Goal: Task Accomplishment & Management: Complete application form

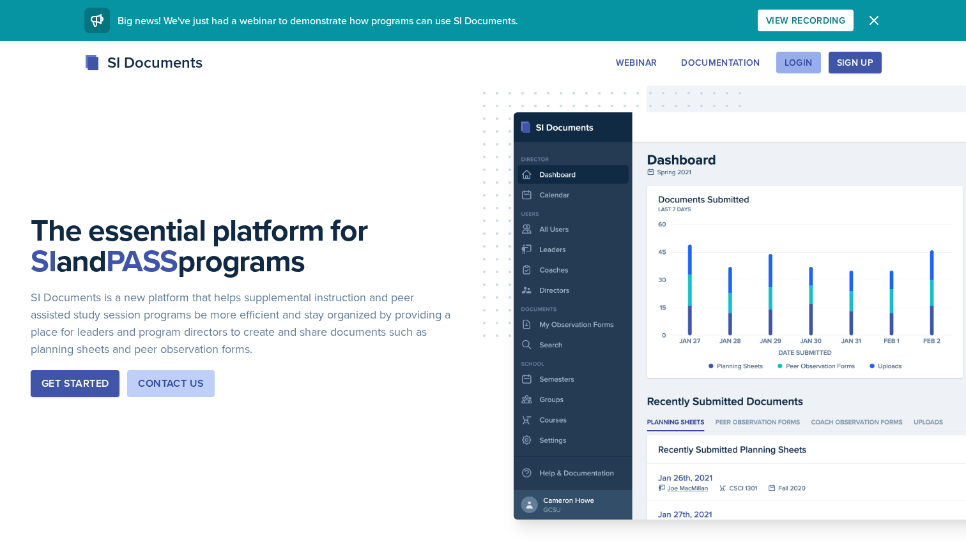
click at [792, 59] on div "Login" at bounding box center [798, 62] width 28 height 10
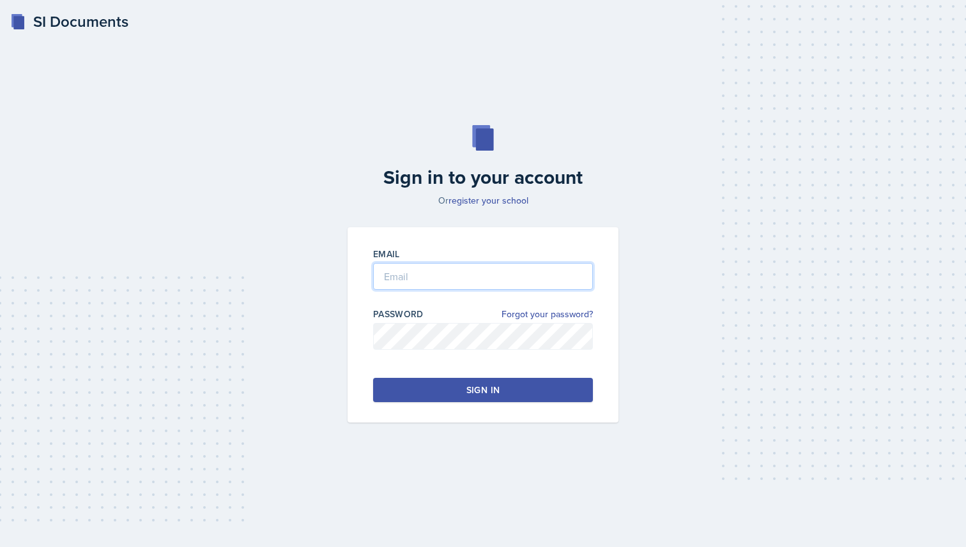
click at [468, 277] on input "email" at bounding box center [483, 276] width 220 height 27
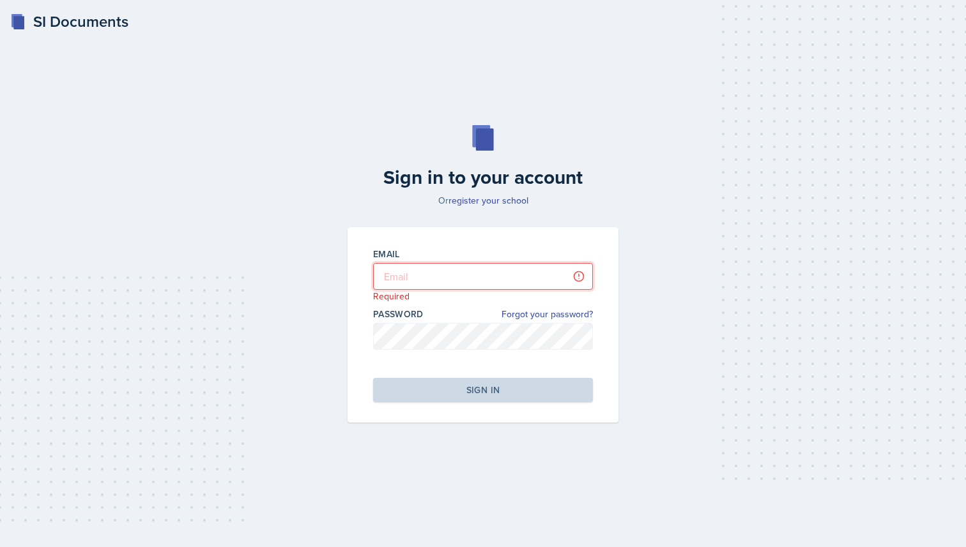
type input "[PERSON_NAME][EMAIL_ADDRESS][PERSON_NAME][DOMAIN_NAME]"
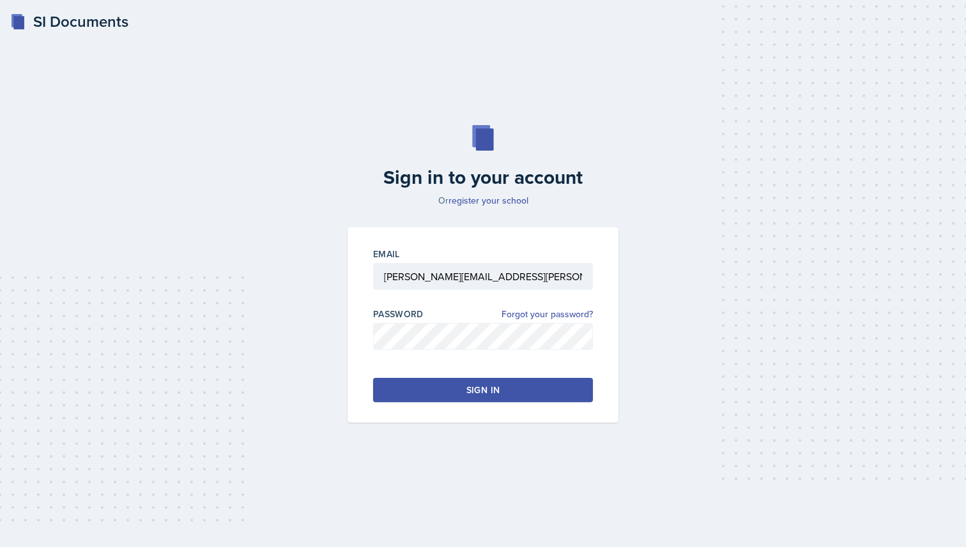
click at [472, 387] on div "Sign in" at bounding box center [482, 390] width 33 height 13
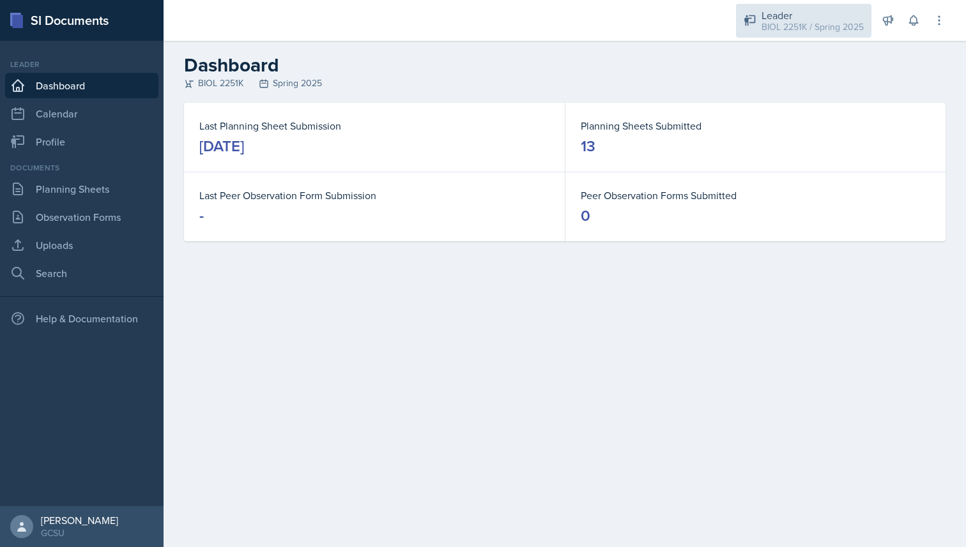
click at [809, 30] on div "BIOL 2251K / Spring 2025" at bounding box center [812, 26] width 102 height 13
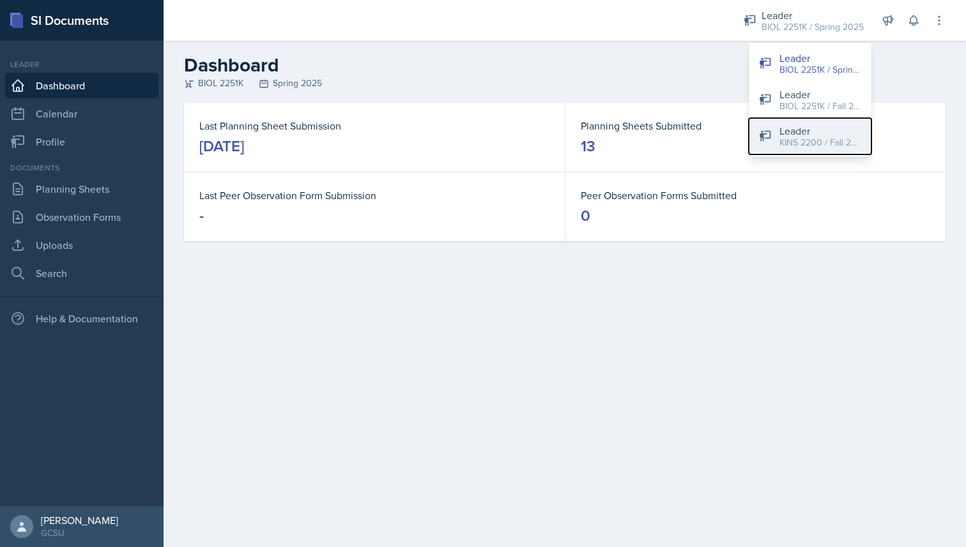
click at [806, 133] on div "Leader" at bounding box center [820, 130] width 82 height 15
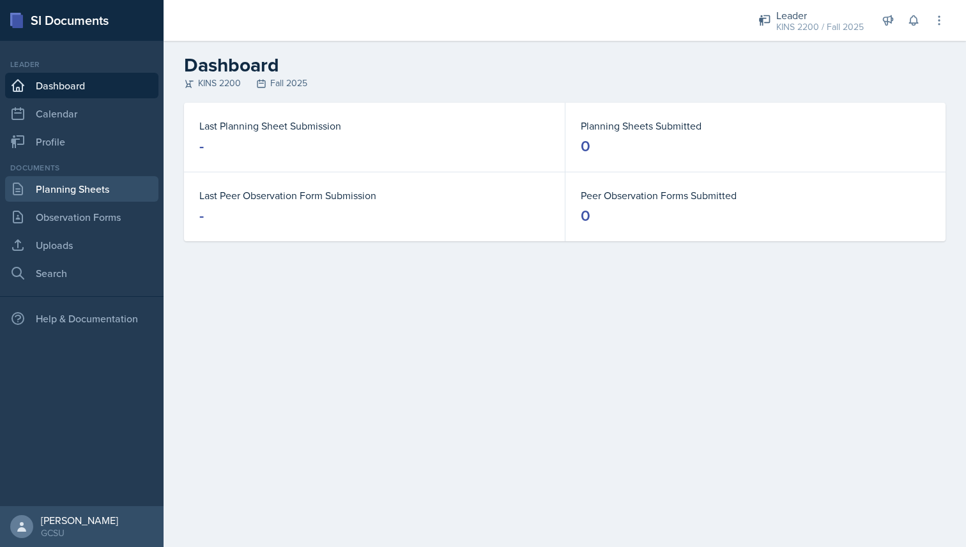
click at [114, 197] on link "Planning Sheets" at bounding box center [81, 189] width 153 height 26
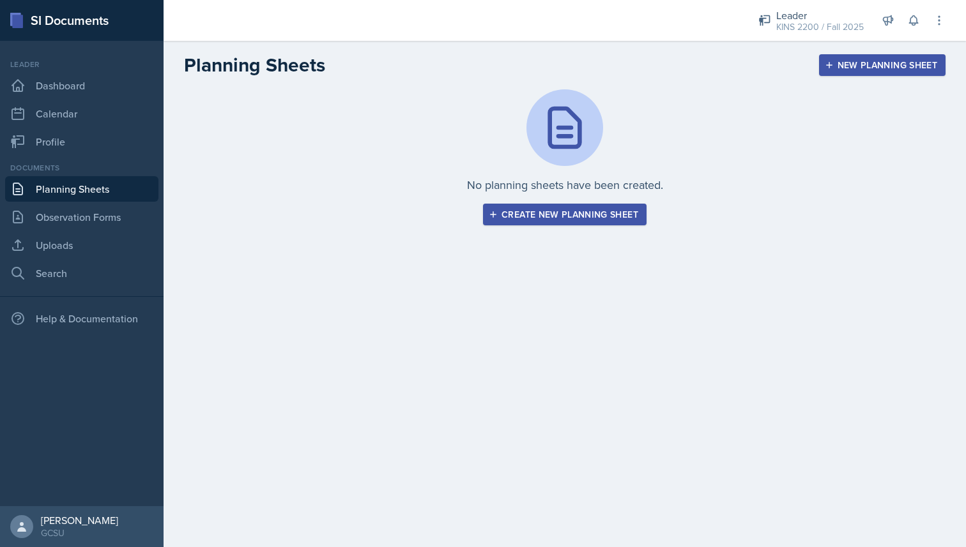
click at [545, 215] on div "Create new planning sheet" at bounding box center [564, 214] width 147 height 10
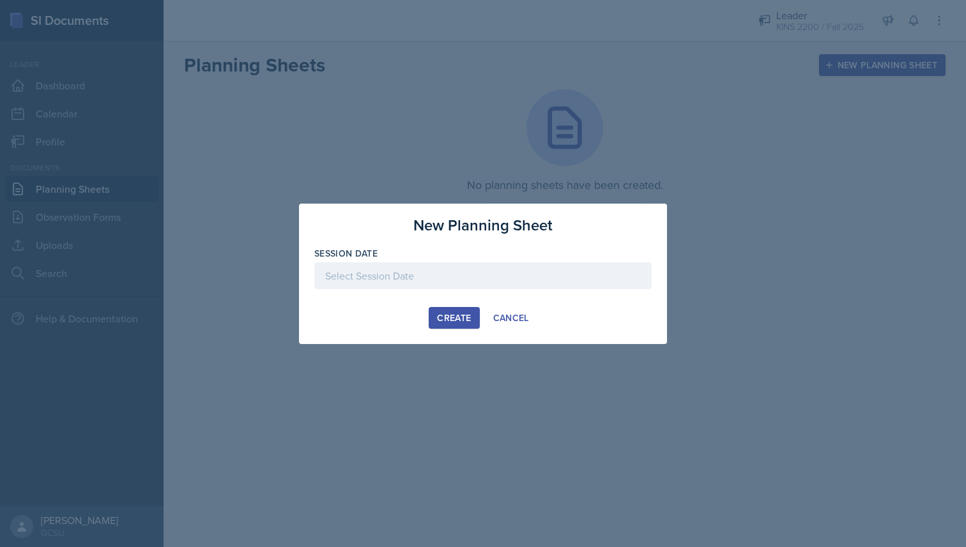
click at [420, 274] on div at bounding box center [482, 275] width 337 height 27
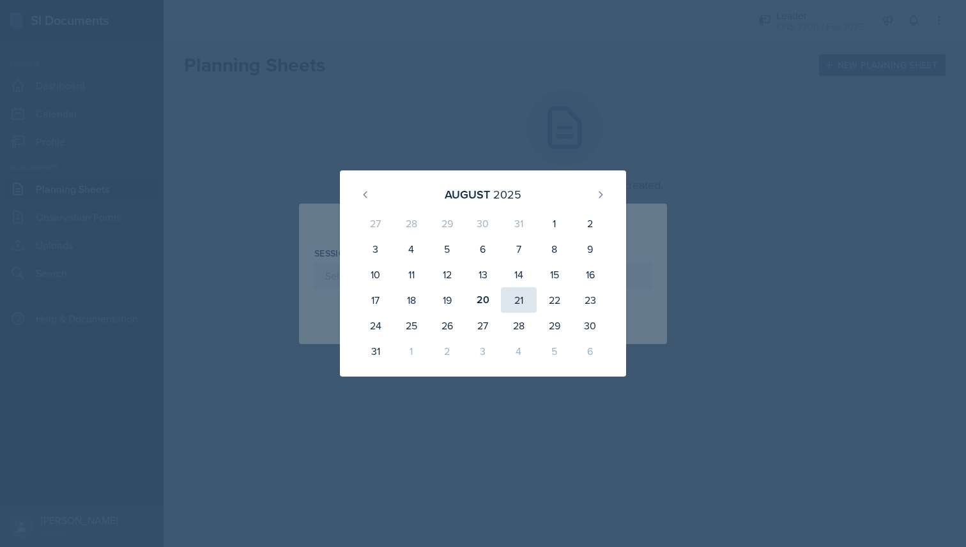
click at [512, 303] on div "21" at bounding box center [519, 300] width 36 height 26
type input "[DATE]"
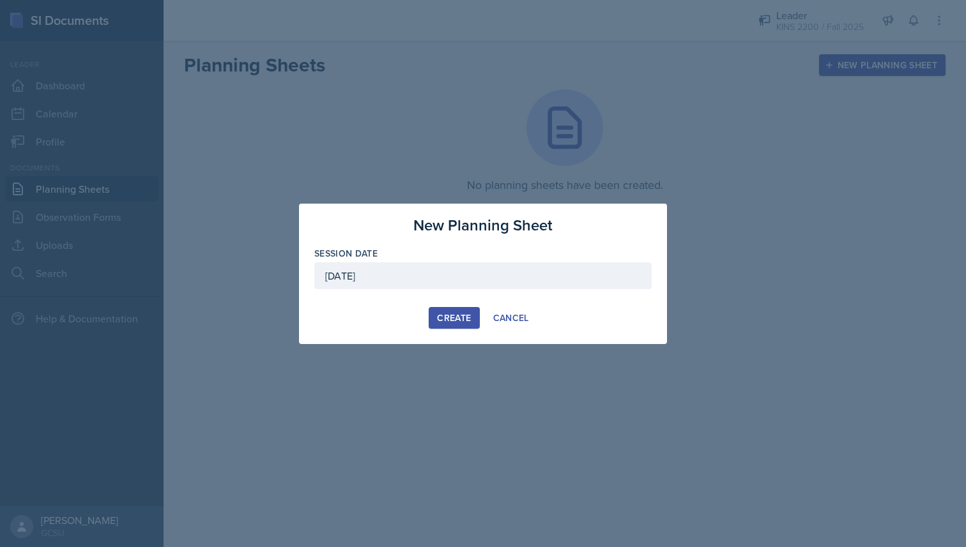
click at [448, 319] on div "Create" at bounding box center [454, 318] width 34 height 10
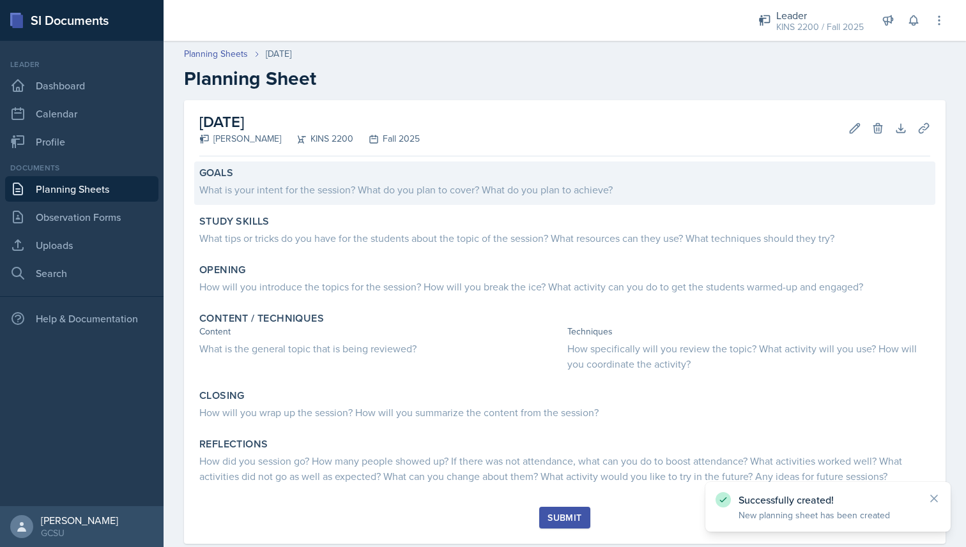
click at [326, 202] on div "Goals What is your intent for the session? What do you plan to cover? What do y…" at bounding box center [564, 183] width 741 height 43
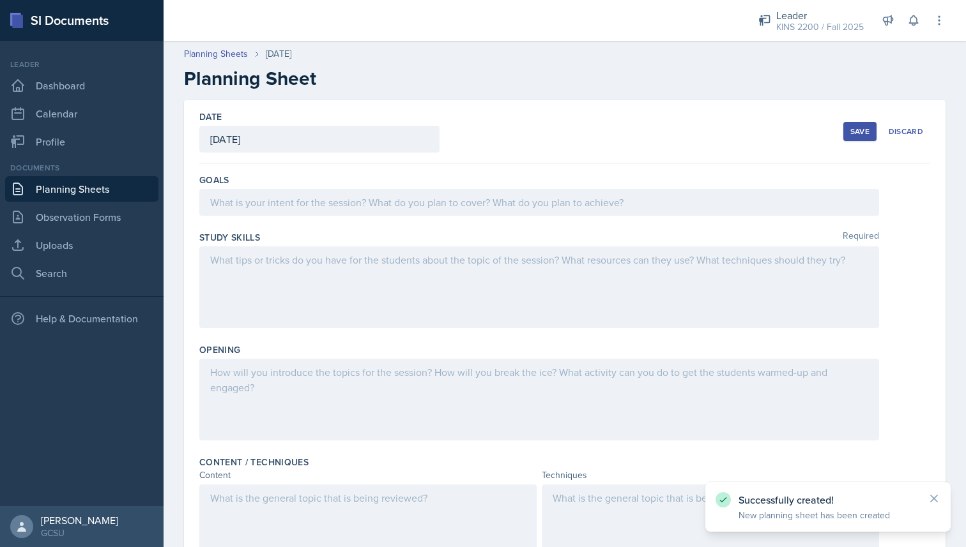
click at [326, 202] on div at bounding box center [538, 202] width 679 height 27
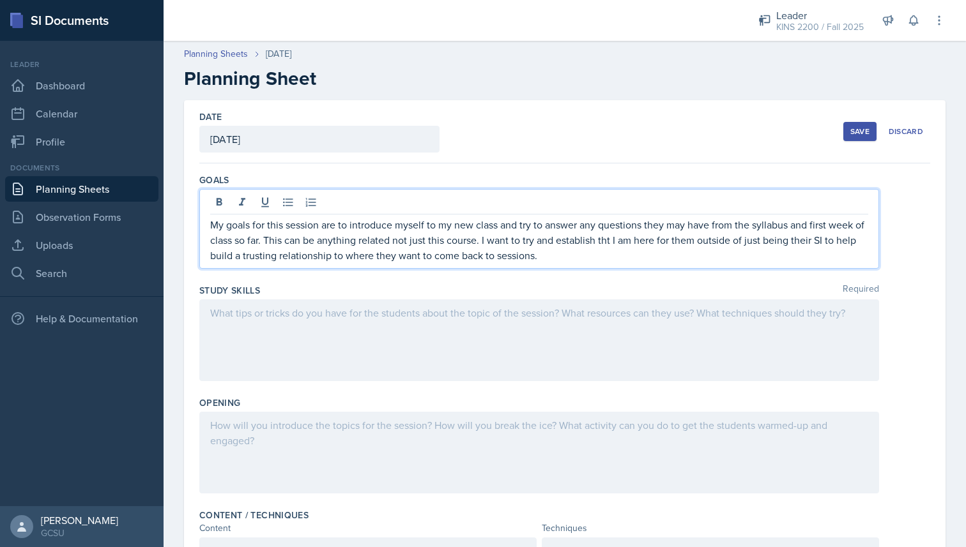
click at [609, 238] on p "My goals for this session are to introduce myself to my new class and try to an…" at bounding box center [539, 240] width 658 height 46
click at [407, 323] on div at bounding box center [538, 341] width 679 height 82
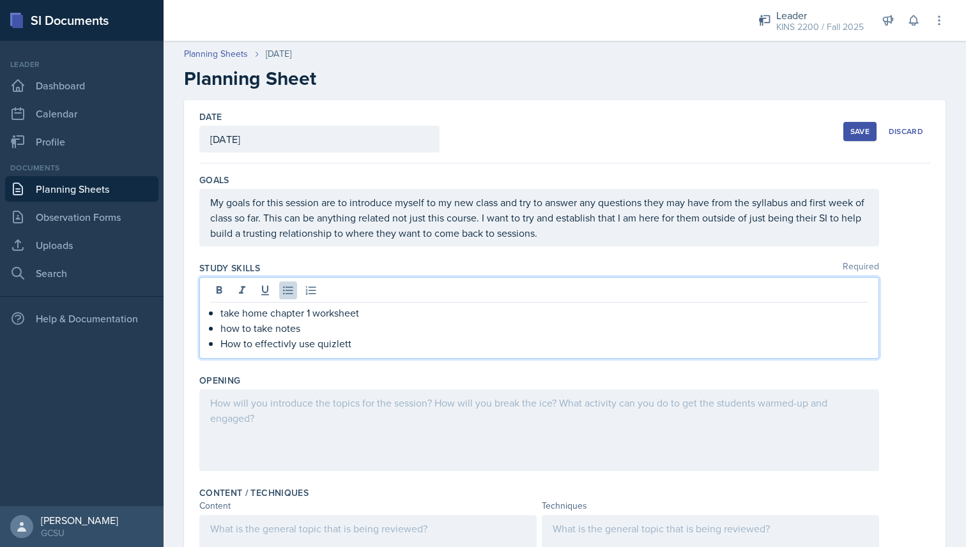
click at [275, 344] on p "How to effectivly use quizlett" at bounding box center [544, 343] width 648 height 15
click at [226, 330] on p "how to take notes" at bounding box center [544, 328] width 648 height 15
click at [221, 315] on p "take home chapter 1 worksheet" at bounding box center [544, 312] width 648 height 15
click at [313, 441] on div at bounding box center [538, 431] width 679 height 82
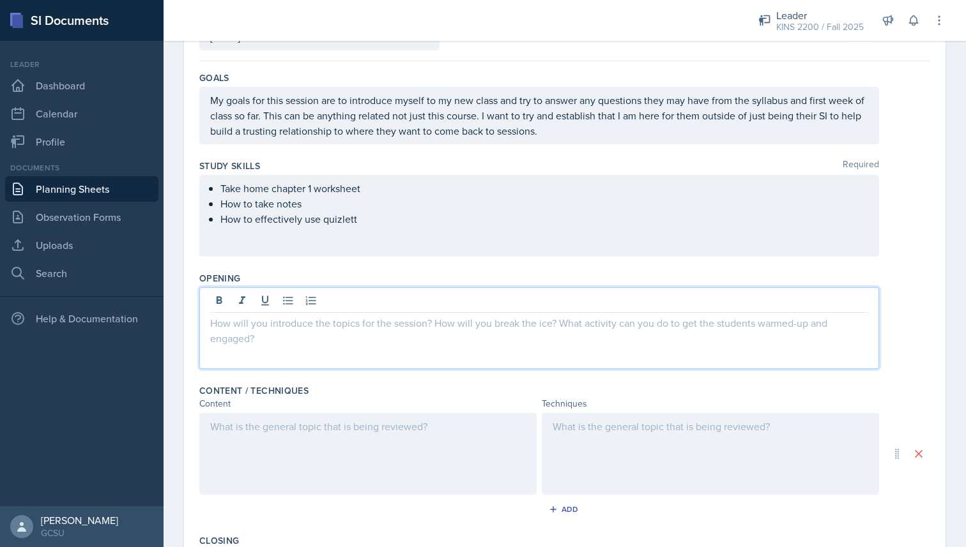
scroll to position [103, 0]
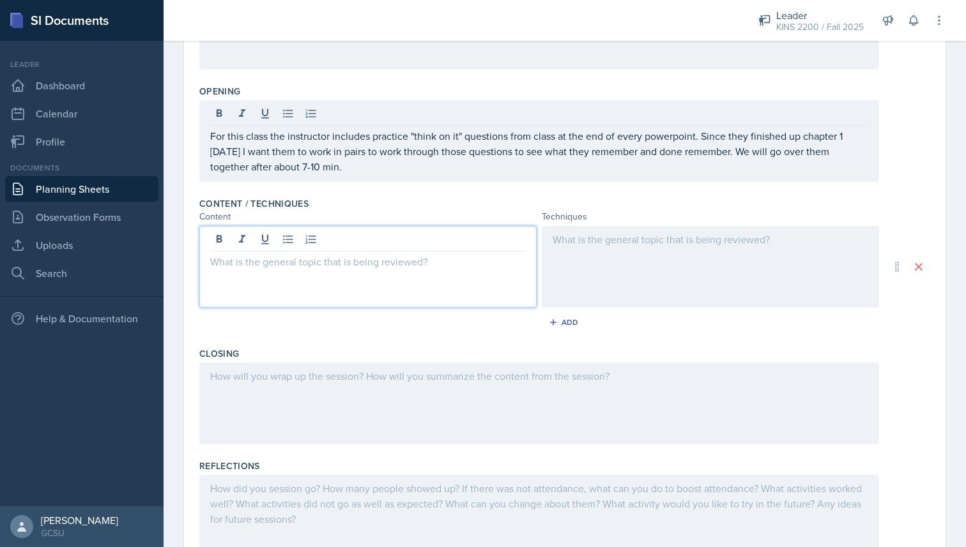
click at [347, 254] on p at bounding box center [367, 261] width 315 height 15
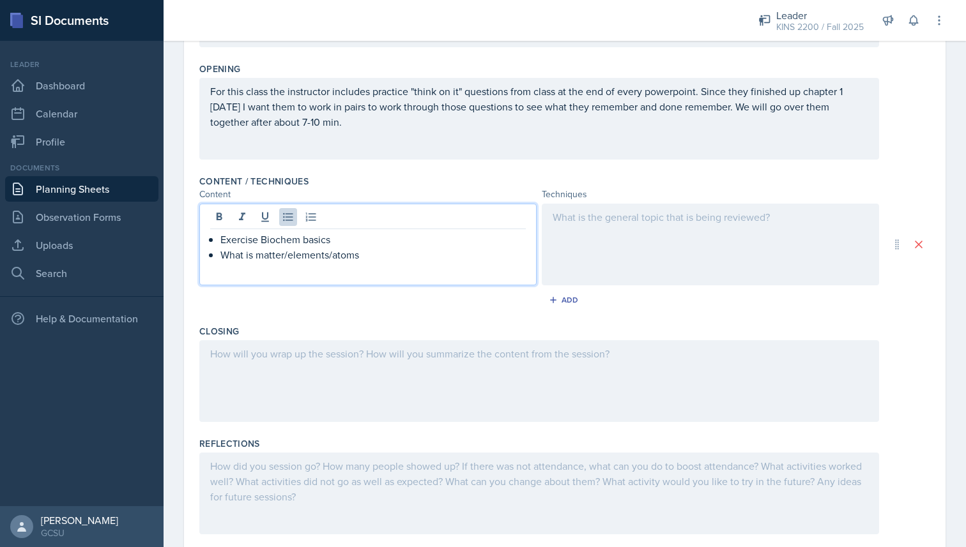
click at [602, 228] on div at bounding box center [710, 245] width 337 height 82
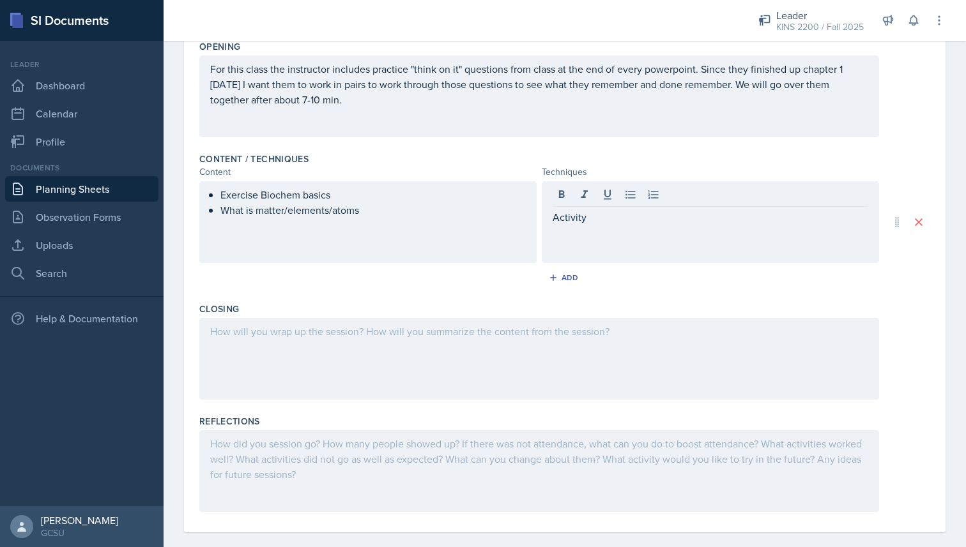
drag, startPoint x: 369, startPoint y: 107, endPoint x: 215, endPoint y: 67, distance: 159.1
click at [215, 67] on div "For this class the instructor includes practice "think on it" questions from cl…" at bounding box center [538, 97] width 679 height 82
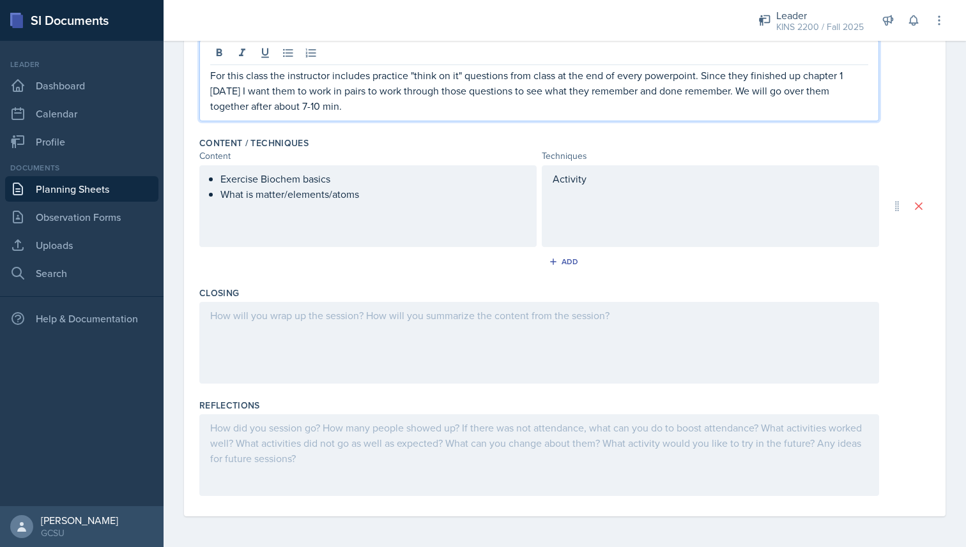
drag, startPoint x: 211, startPoint y: 73, endPoint x: 349, endPoint y: 114, distance: 143.7
click at [350, 114] on div "For this class the instructor includes practice "think on it" questions from cl…" at bounding box center [538, 81] width 679 height 82
copy p "For this class the instructor includes practice "think on it" questions from cl…"
click at [251, 337] on div at bounding box center [538, 343] width 679 height 82
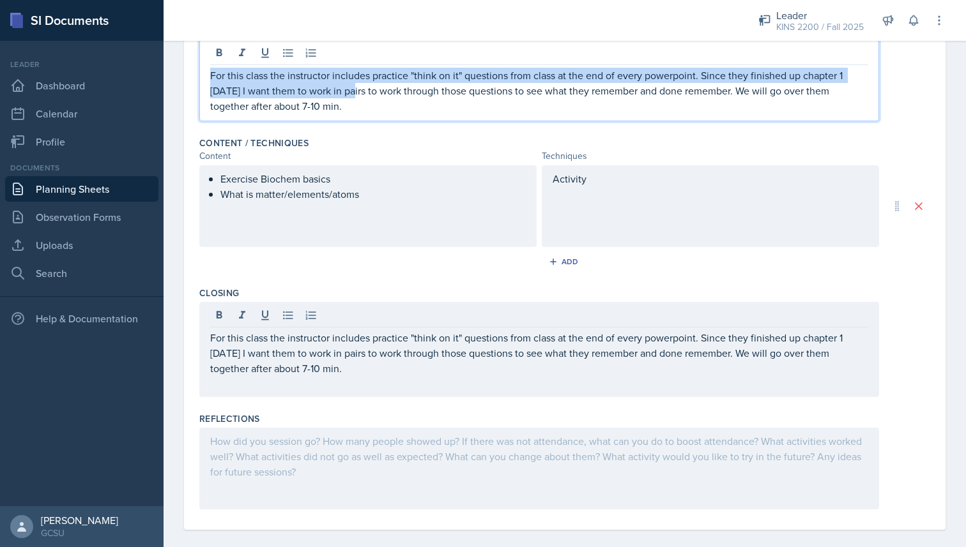
drag, startPoint x: 353, startPoint y: 86, endPoint x: 222, endPoint y: 63, distance: 132.9
click at [222, 63] on div "For this class the instructor includes practice "think on it" questions from cl…" at bounding box center [538, 81] width 679 height 82
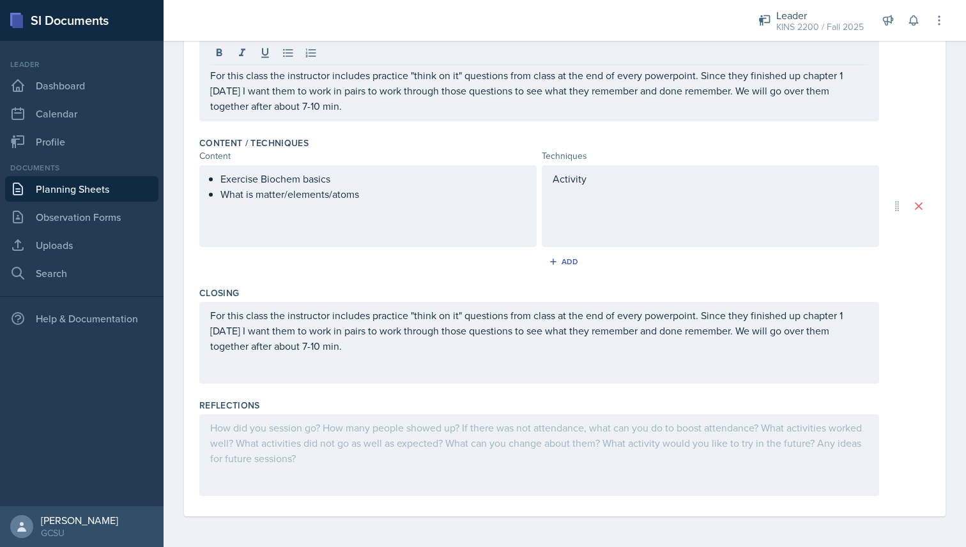
drag, startPoint x: 363, startPoint y: 114, endPoint x: 206, endPoint y: 61, distance: 166.4
click at [205, 61] on div "For this class the instructor includes practice "think on it" questions from cl…" at bounding box center [538, 81] width 679 height 82
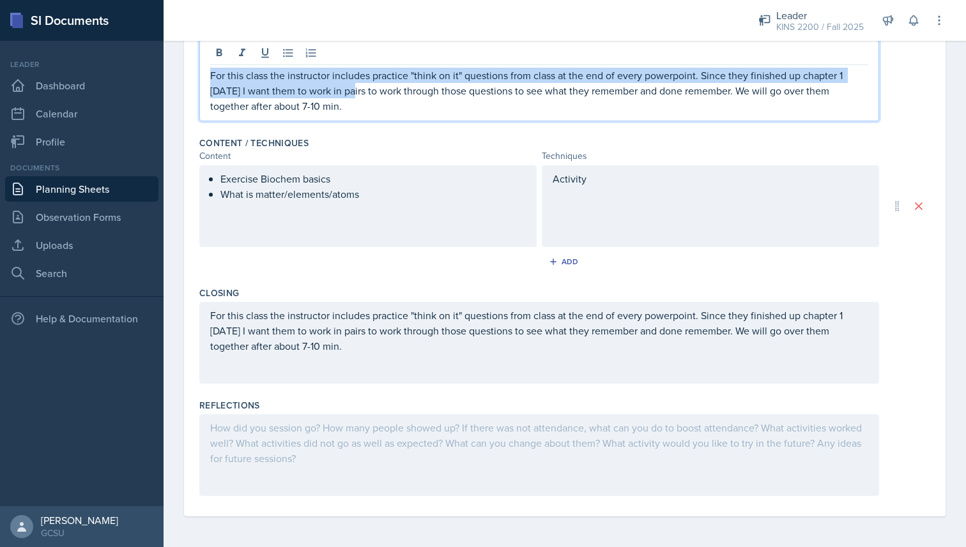
drag, startPoint x: 341, startPoint y: 107, endPoint x: 204, endPoint y: 65, distance: 143.6
click at [204, 65] on div "For this class the instructor includes practice "think on it" questions from cl…" at bounding box center [538, 81] width 679 height 82
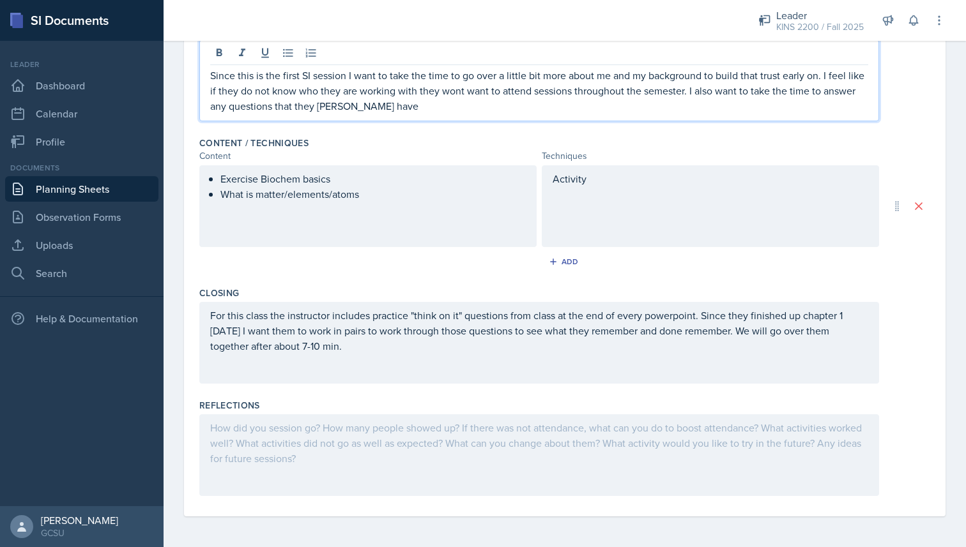
click at [330, 105] on p "Since this is the first SI session I want to take the time to go over a little …" at bounding box center [539, 91] width 658 height 46
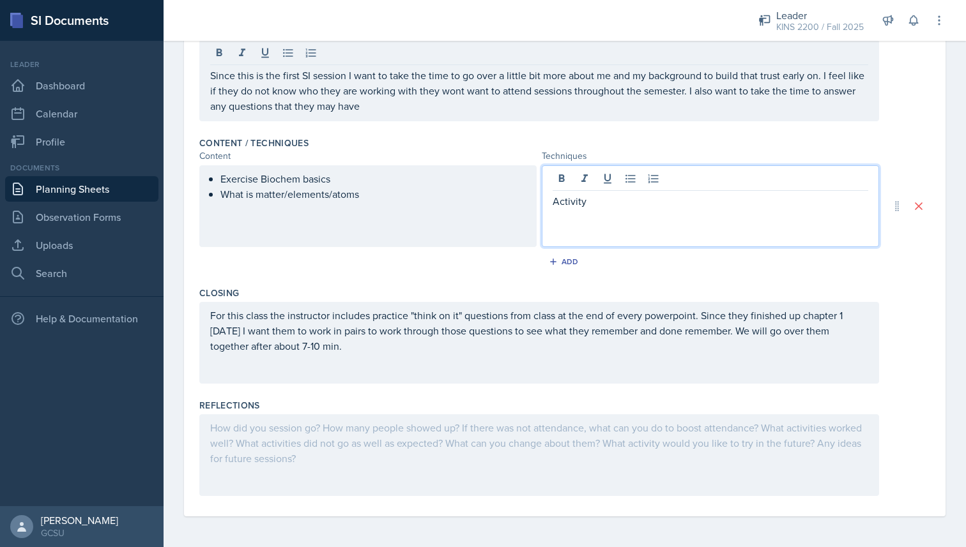
drag, startPoint x: 599, startPoint y: 181, endPoint x: 535, endPoint y: 178, distance: 64.6
click at [535, 178] on div "Exercise Biochem basics What is matter/elements/atoms Activity" at bounding box center [538, 206] width 679 height 82
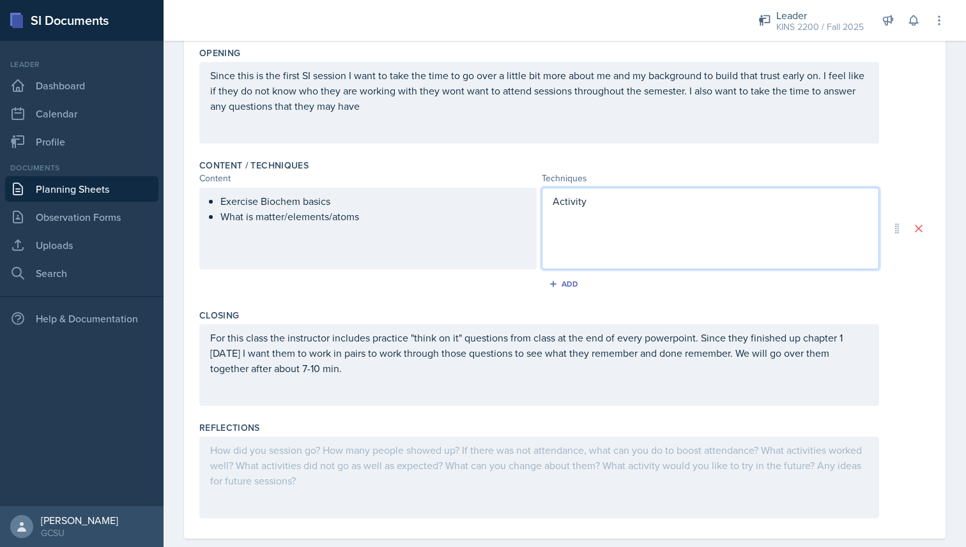
drag, startPoint x: 603, startPoint y: 206, endPoint x: 565, endPoint y: 204, distance: 37.7
click at [565, 204] on p "Activity" at bounding box center [709, 201] width 315 height 15
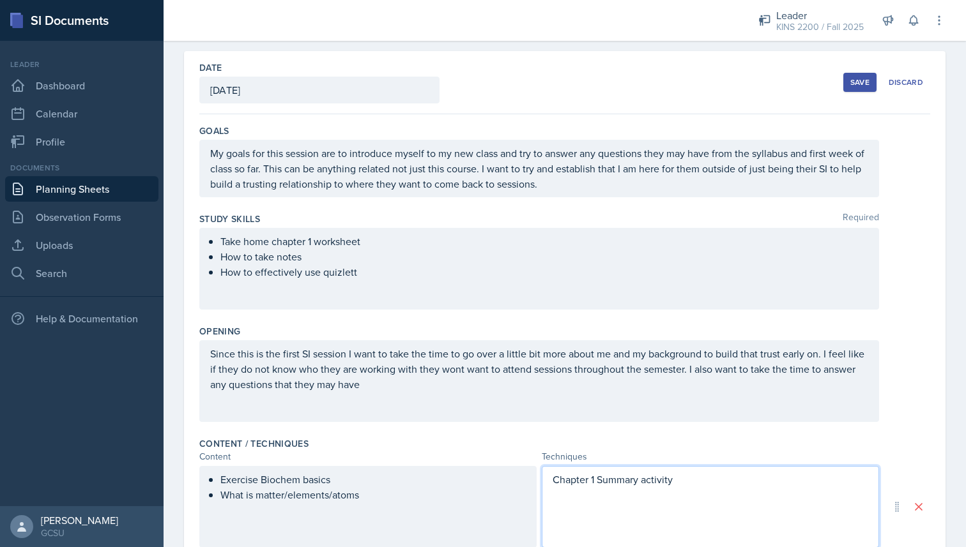
scroll to position [0, 0]
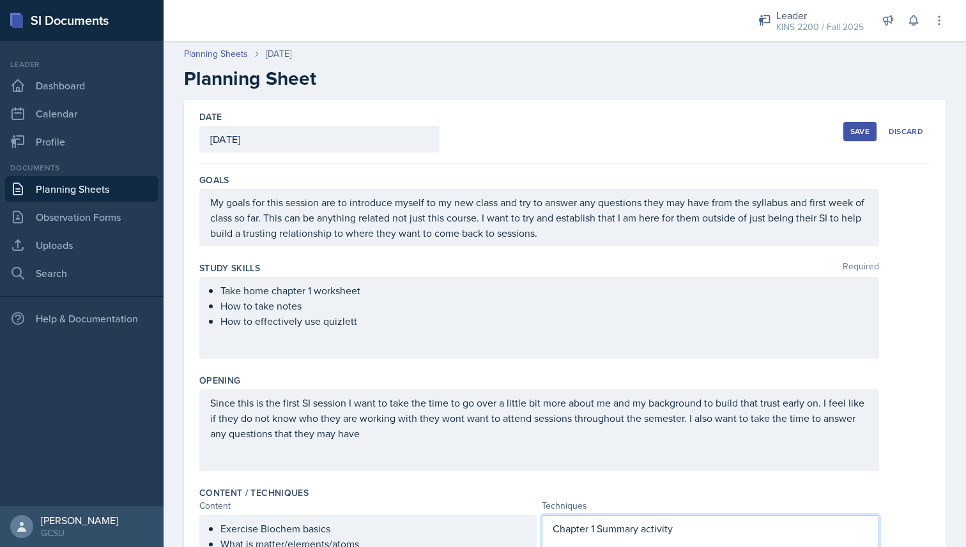
click at [863, 133] on div "Save" at bounding box center [859, 131] width 19 height 10
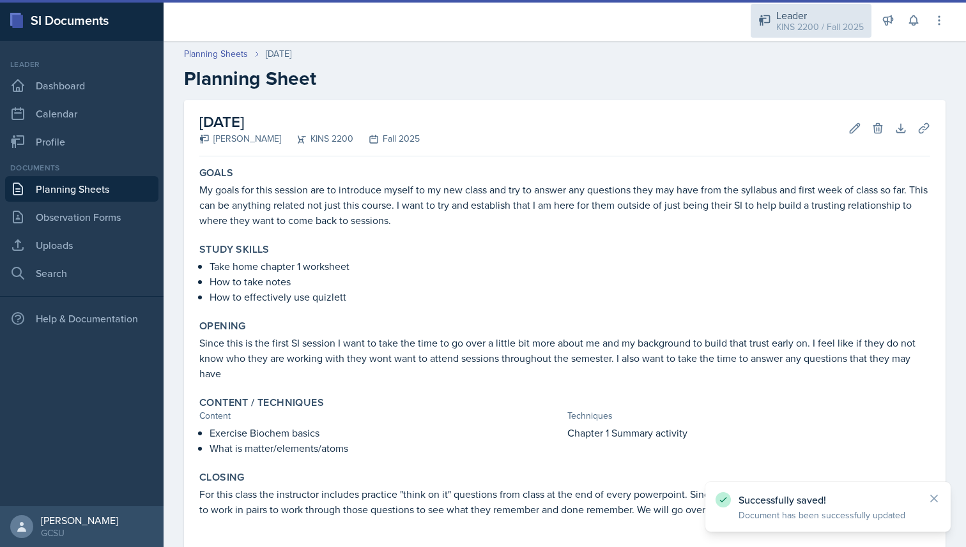
click at [818, 30] on div "KINS 2200 / Fall 2025" at bounding box center [819, 26] width 87 height 13
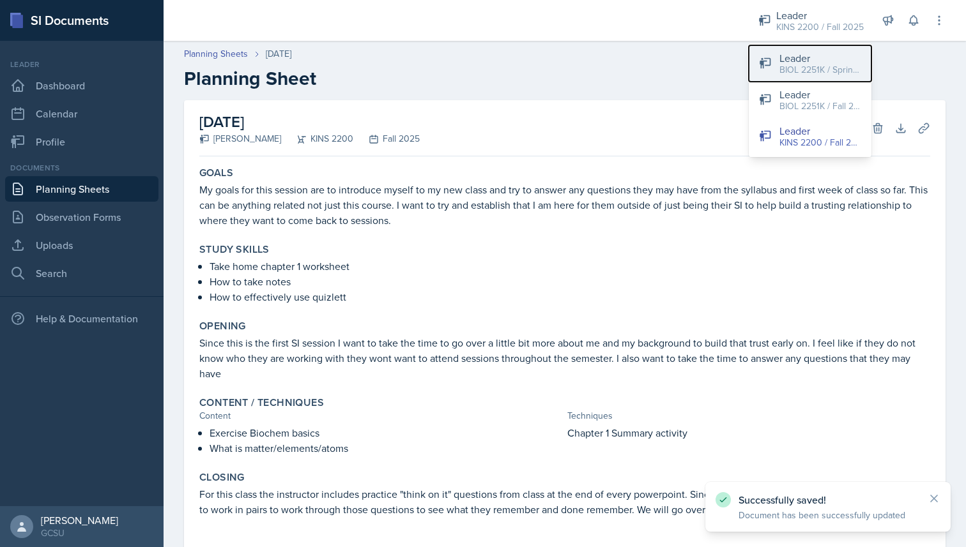
click at [793, 70] on div "BIOL 2251K / Spring 2025" at bounding box center [820, 69] width 82 height 13
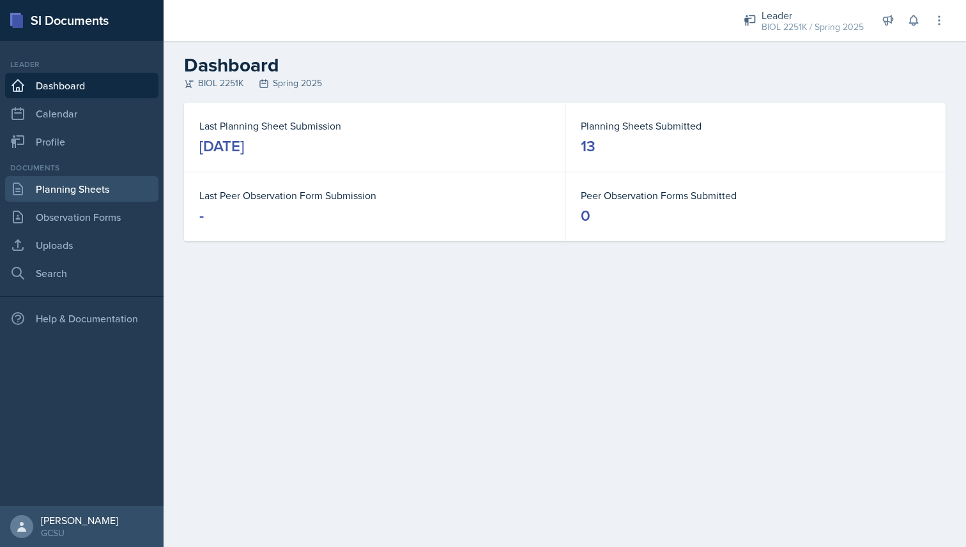
click at [109, 194] on link "Planning Sheets" at bounding box center [81, 189] width 153 height 26
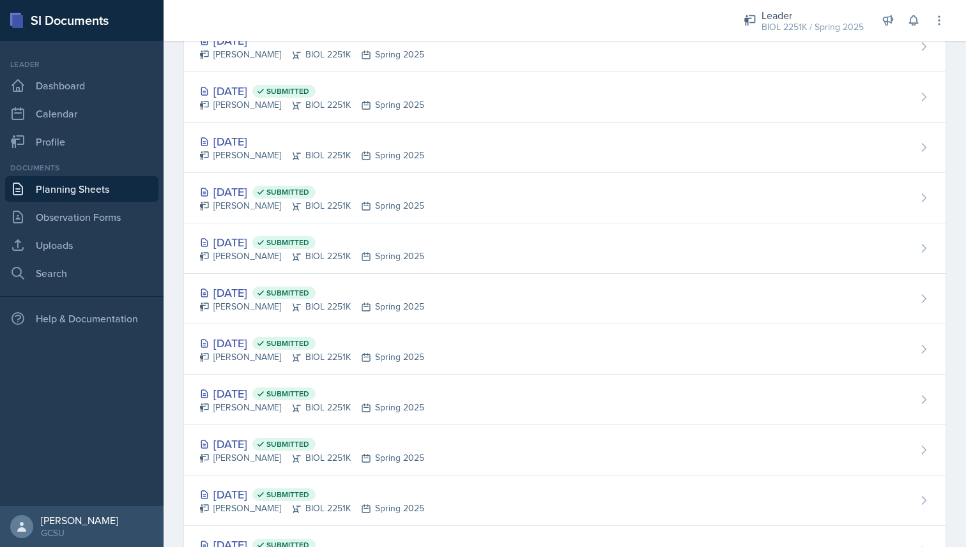
scroll to position [292, 0]
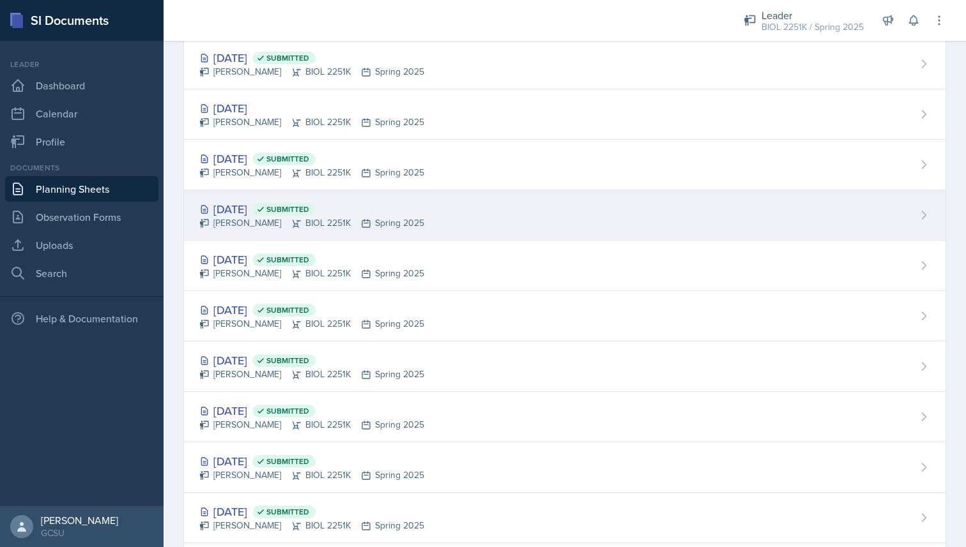
click at [314, 221] on div "[PERSON_NAME] BIOL 2251K Spring 2025" at bounding box center [311, 222] width 225 height 13
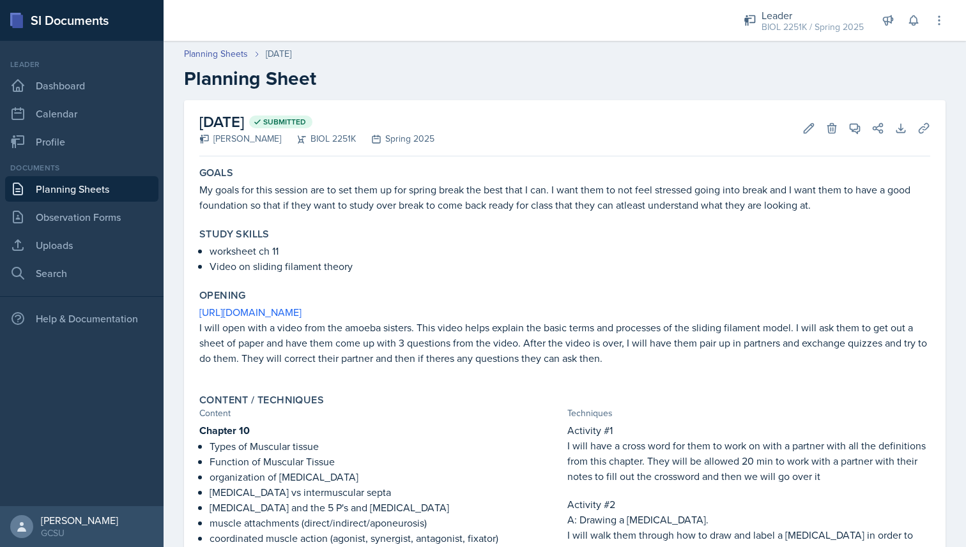
click at [73, 188] on link "Planning Sheets" at bounding box center [81, 189] width 153 height 26
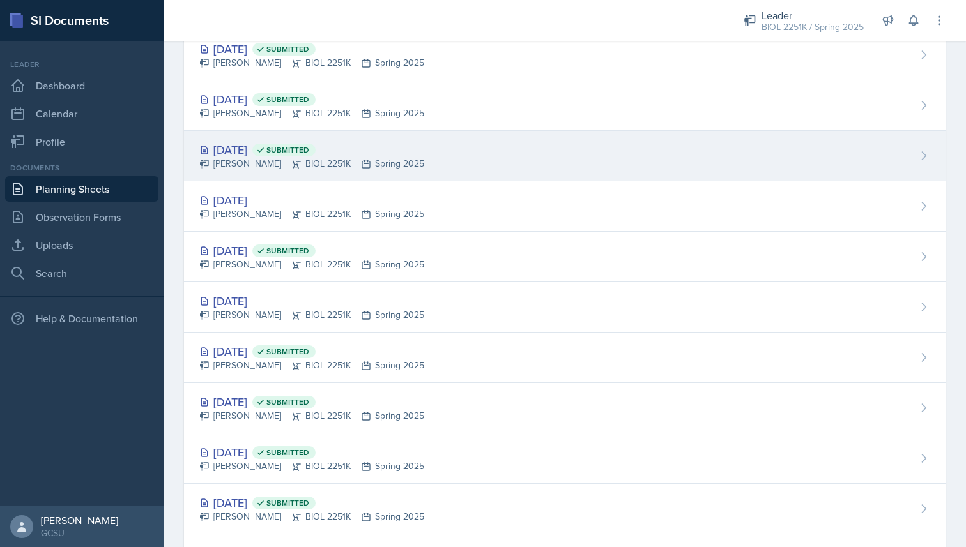
scroll to position [114, 0]
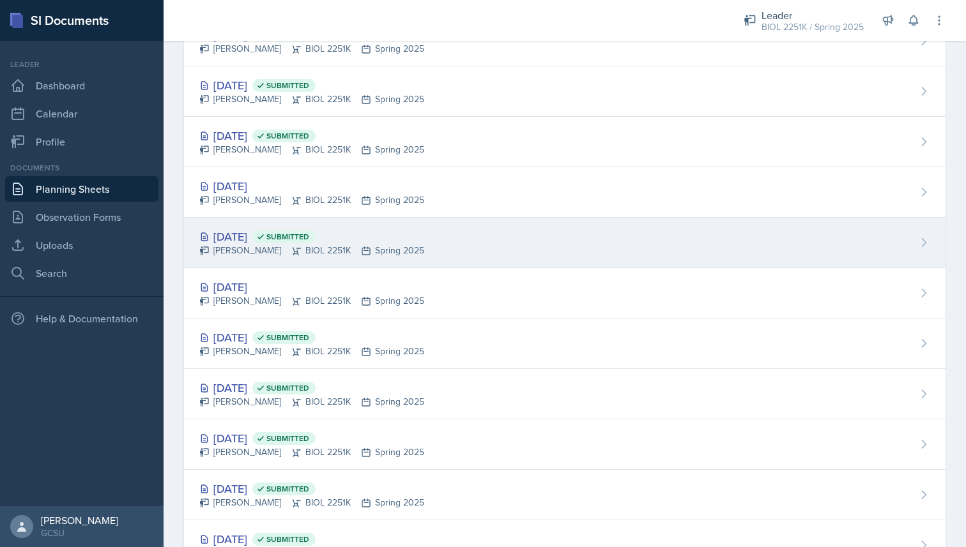
click at [437, 240] on div "[DATE] Submitted [PERSON_NAME] BIOL 2251K Spring 2025" at bounding box center [564, 243] width 761 height 50
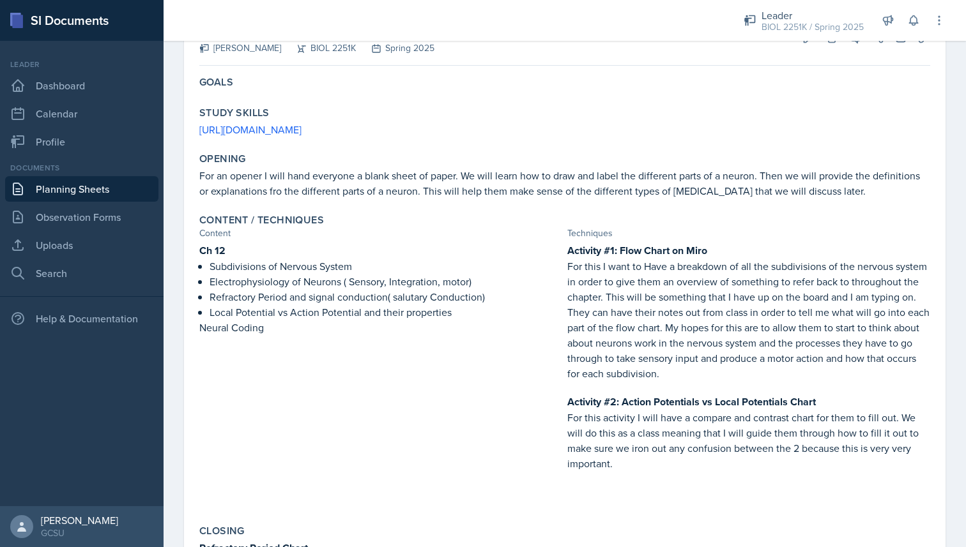
scroll to position [100, 0]
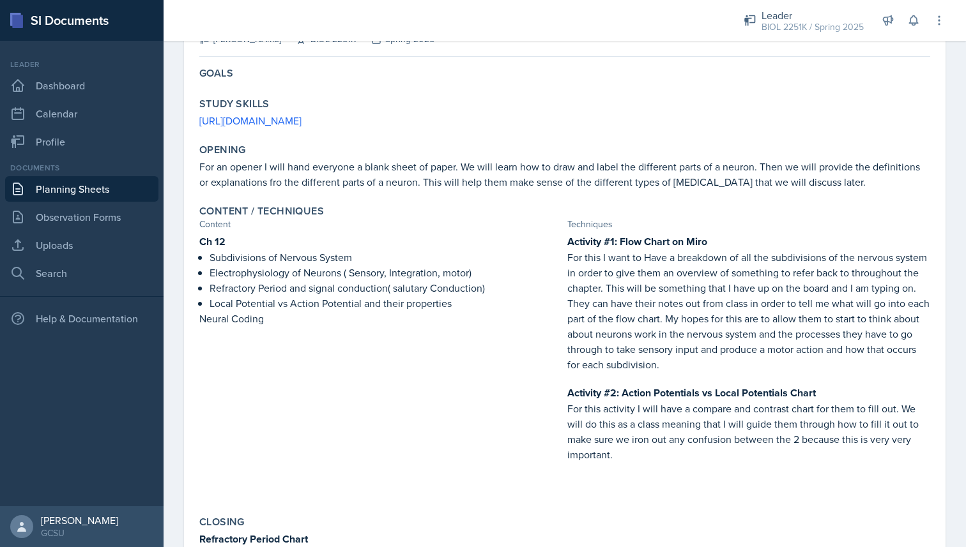
click at [119, 193] on link "Planning Sheets" at bounding box center [81, 189] width 153 height 26
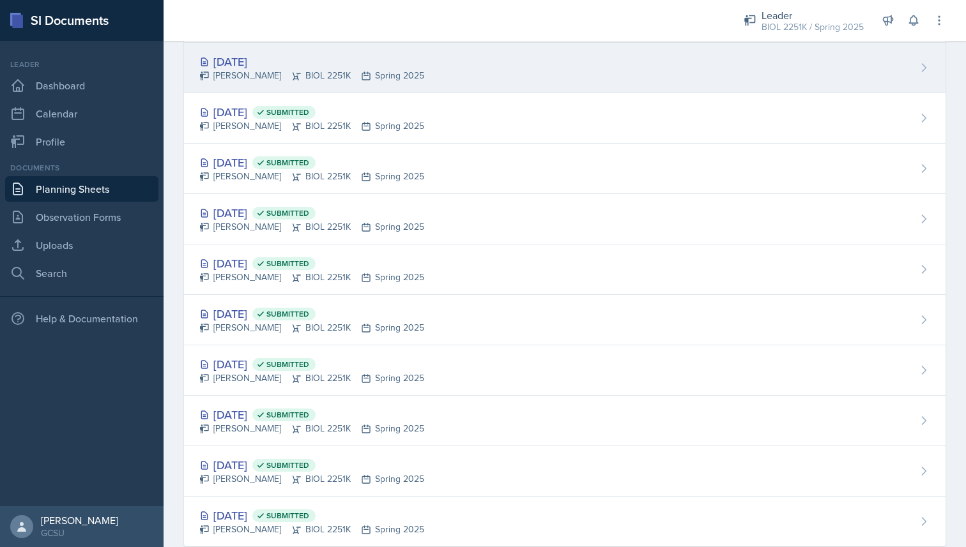
scroll to position [369, 0]
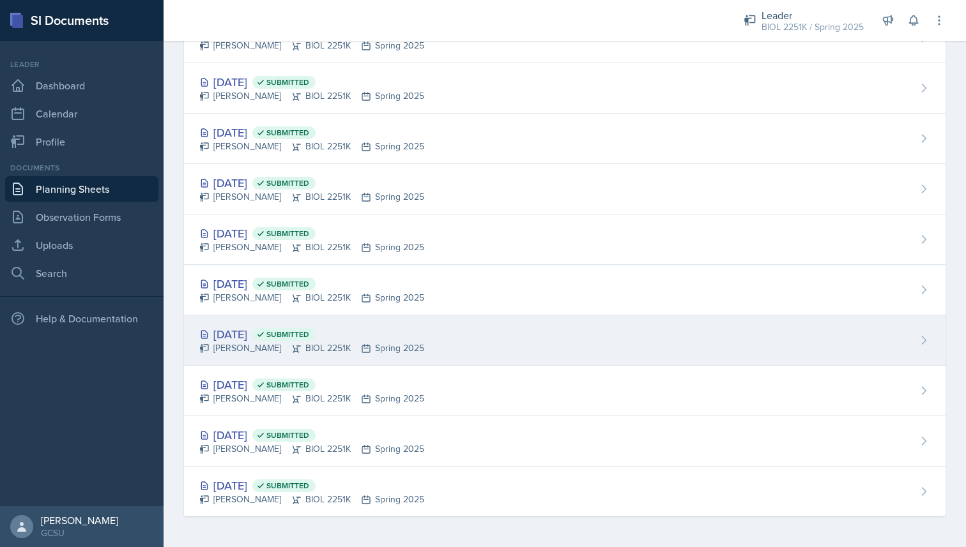
click at [380, 327] on div "[DATE] Submitted" at bounding box center [311, 334] width 225 height 17
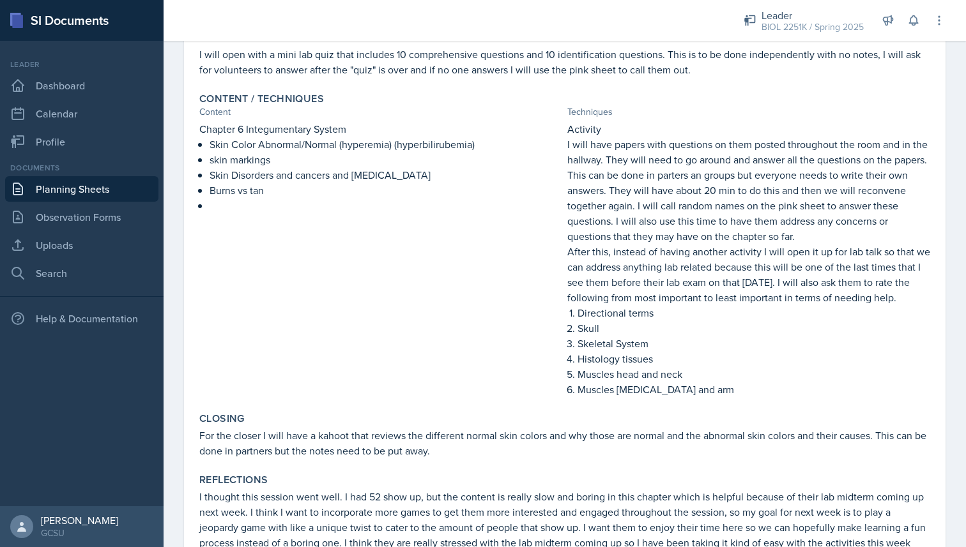
scroll to position [358, 0]
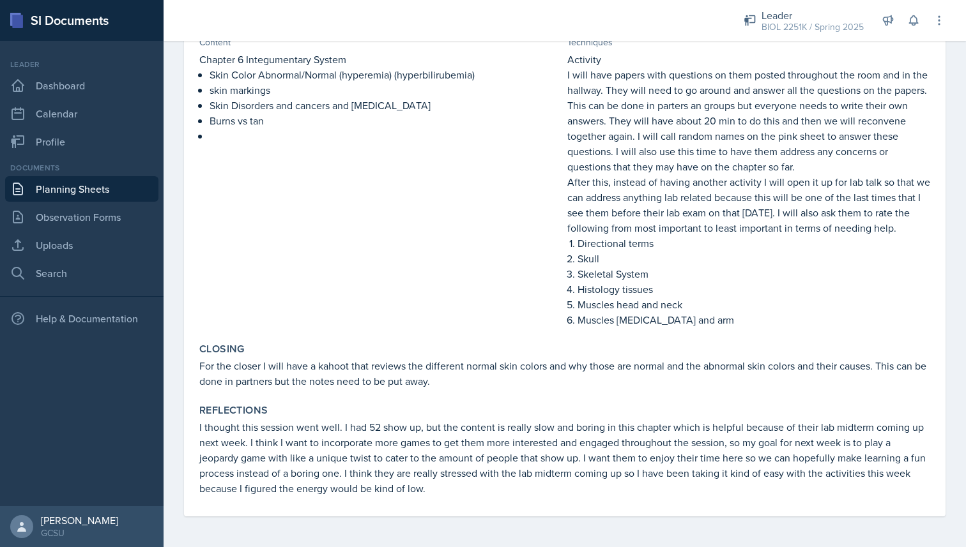
click at [123, 195] on link "Planning Sheets" at bounding box center [81, 189] width 153 height 26
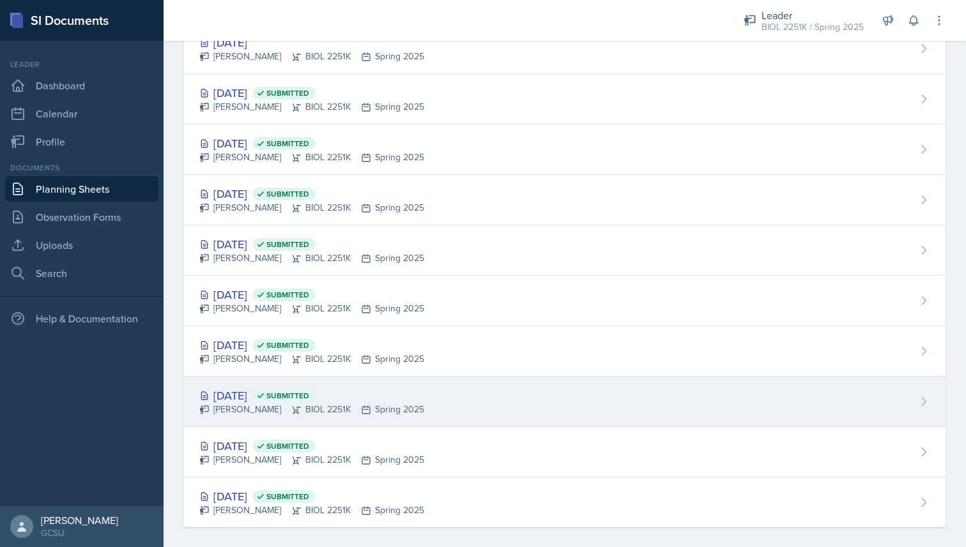
click at [309, 395] on span "Submitted" at bounding box center [287, 396] width 43 height 10
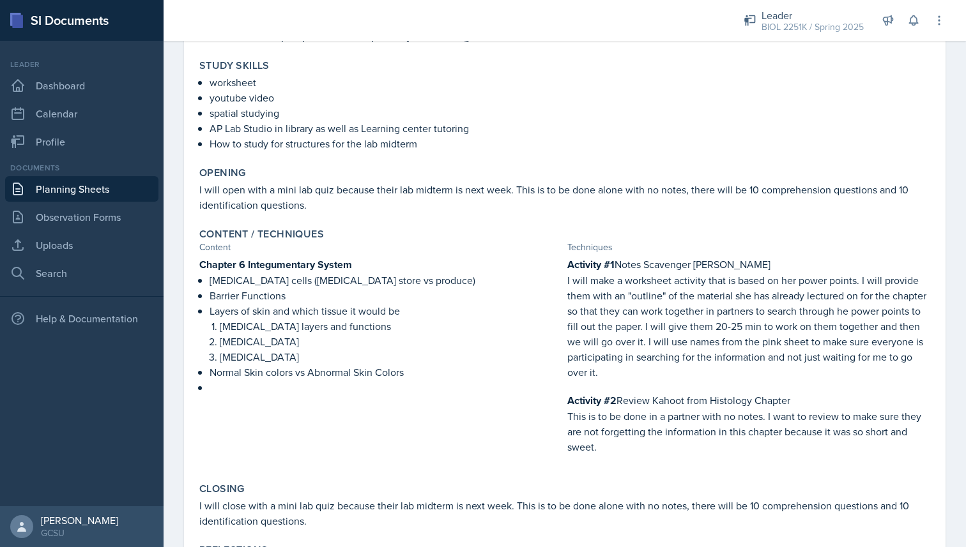
scroll to position [184, 0]
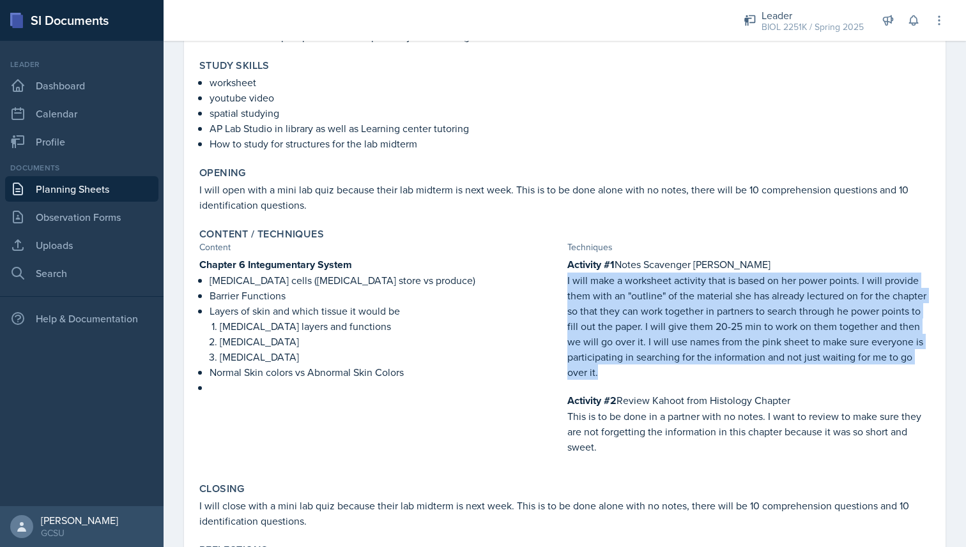
drag, startPoint x: 605, startPoint y: 375, endPoint x: 566, endPoint y: 276, distance: 106.4
click at [566, 276] on div "Chapter 6 Integumentary System [MEDICAL_DATA] cells ([MEDICAL_DATA] store vs pr…" at bounding box center [564, 362] width 731 height 211
copy p "I will make a worksheet activity that is based on her power points. I will prov…"
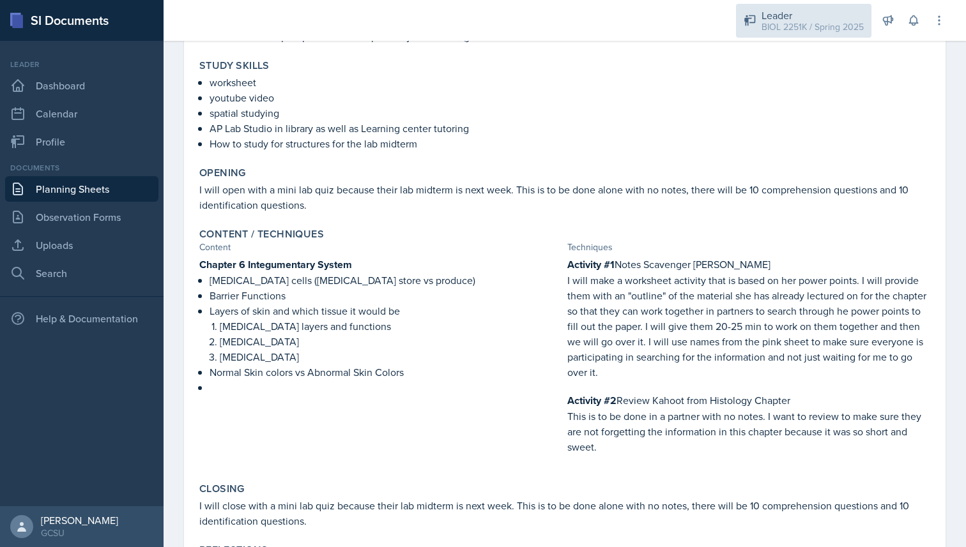
click at [829, 31] on div "BIOL 2251K / Spring 2025" at bounding box center [812, 26] width 102 height 13
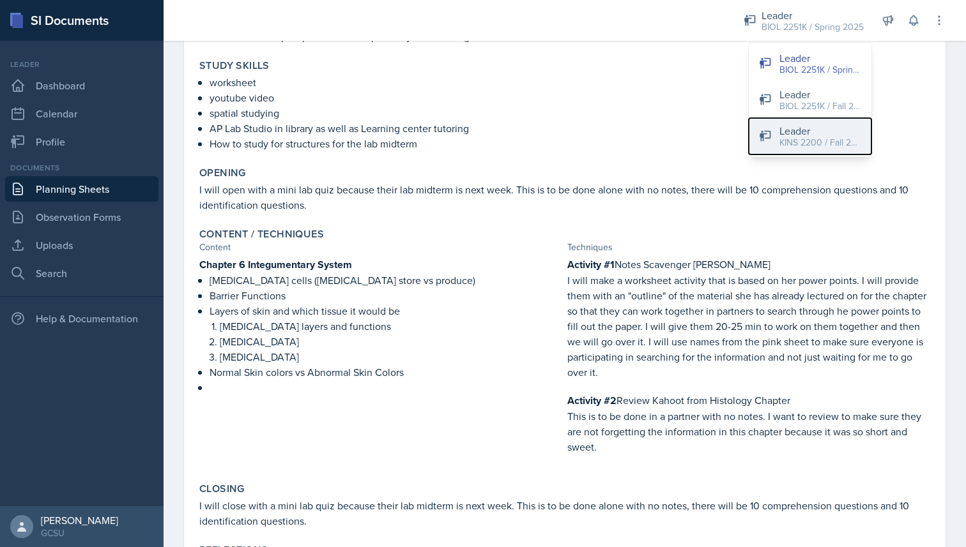
click at [822, 125] on div "Leader" at bounding box center [820, 130] width 82 height 15
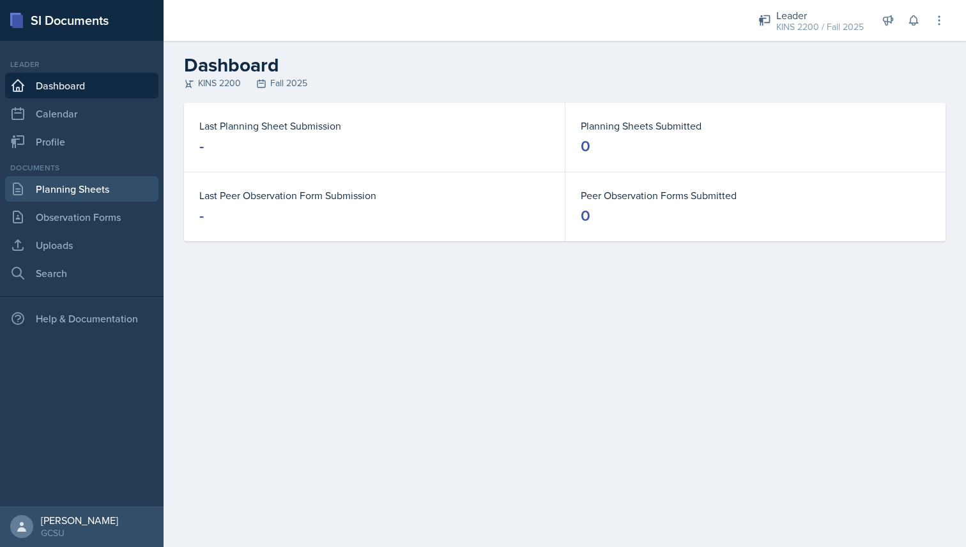
click at [77, 185] on link "Planning Sheets" at bounding box center [81, 189] width 153 height 26
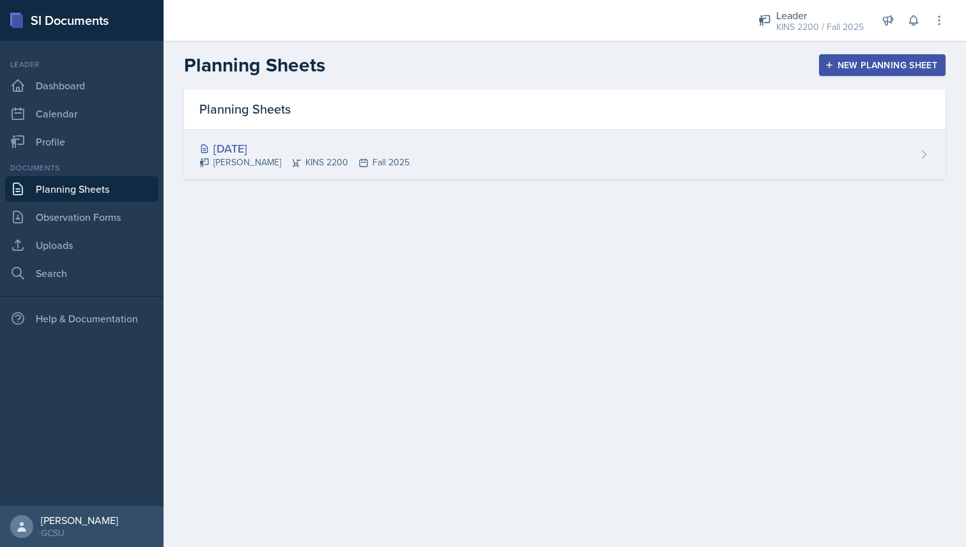
click at [283, 156] on div "[DATE]" at bounding box center [304, 148] width 210 height 17
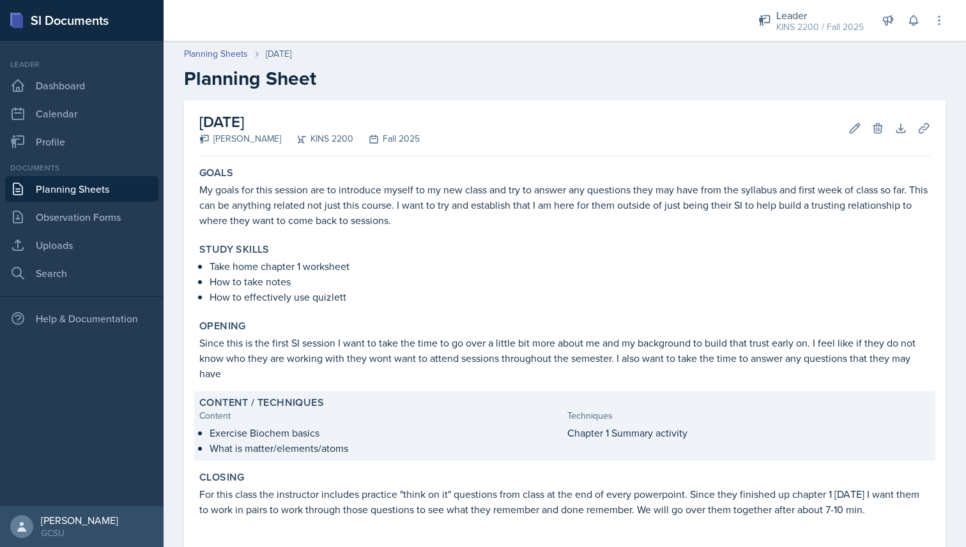
click at [631, 428] on p "Chapter 1 Summary activity" at bounding box center [748, 432] width 363 height 15
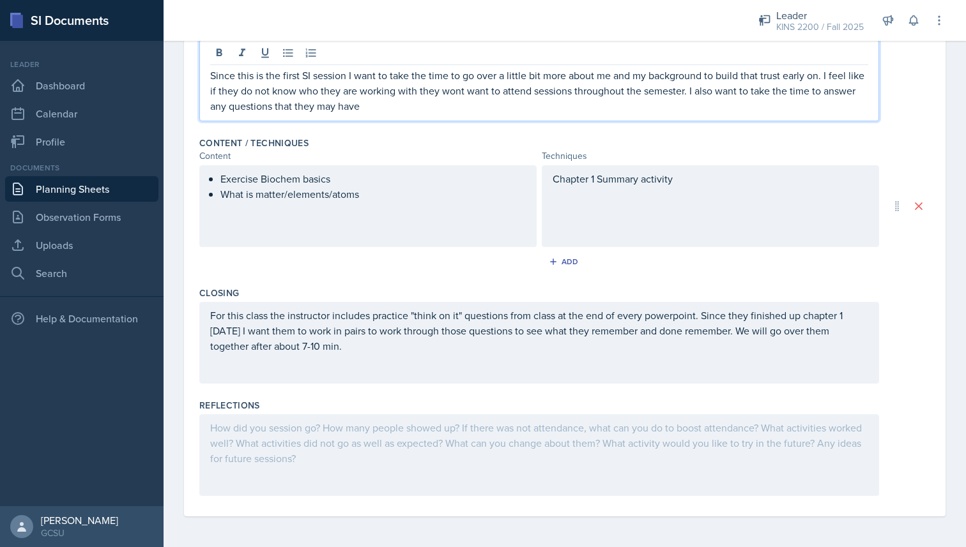
click at [634, 189] on div "Chapter 1 Summary activity" at bounding box center [710, 206] width 337 height 82
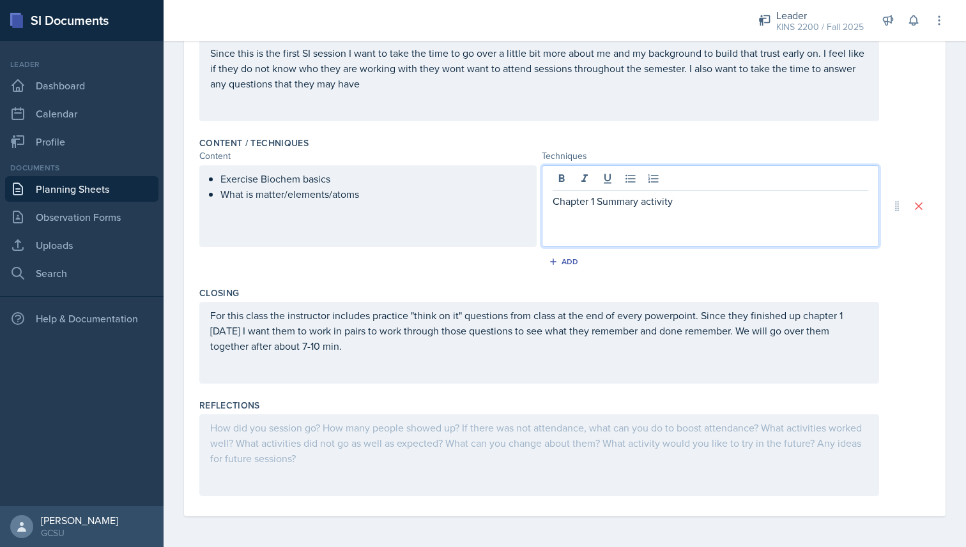
click at [716, 213] on div "Chapter 1 Summary activity" at bounding box center [710, 206] width 337 height 82
click at [709, 204] on p "Chapter 1 Summary activity" at bounding box center [709, 201] width 315 height 15
paste div
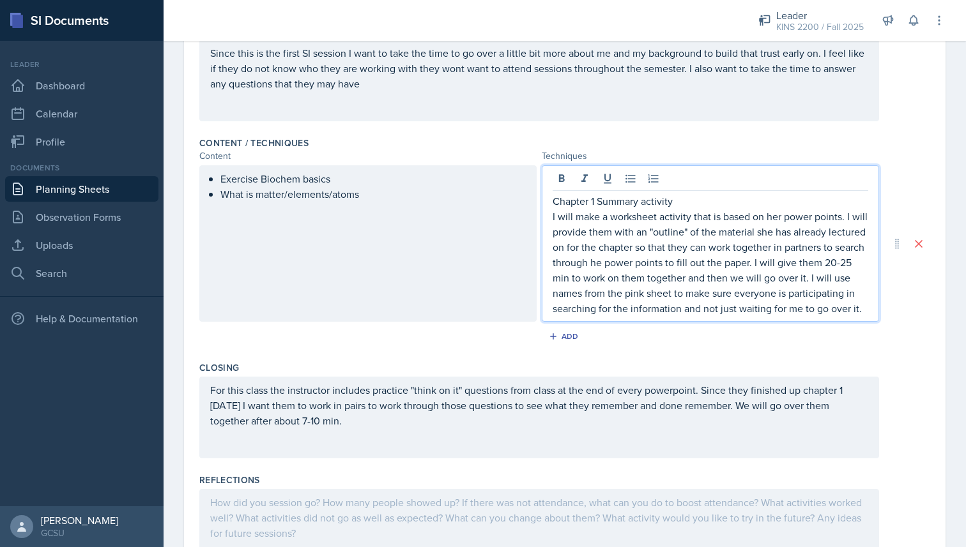
click at [778, 222] on p "I will make a worksheet activity that is based on her power points. I will prov…" at bounding box center [709, 262] width 315 height 107
click at [771, 234] on p "I will make a worksheet activity that is based on hir power points. I will prov…" at bounding box center [709, 262] width 315 height 107
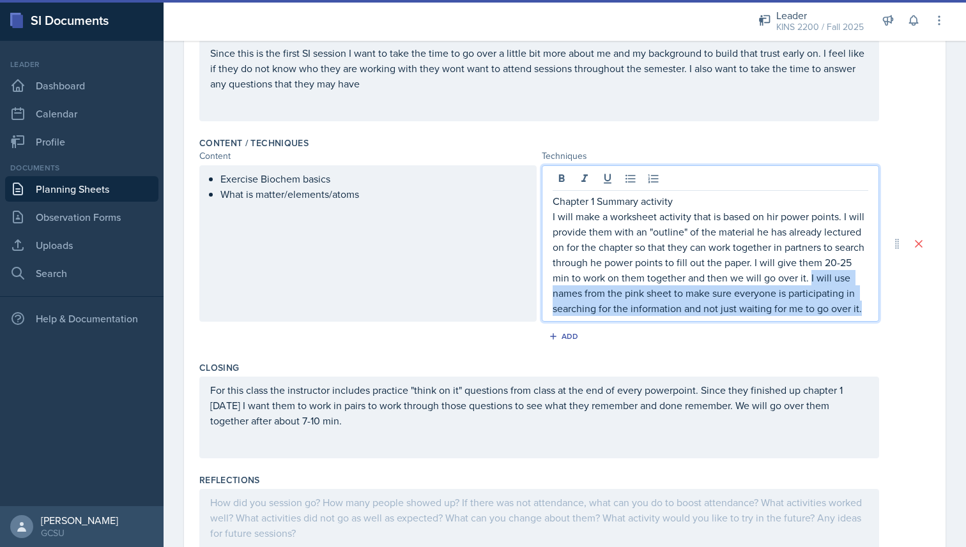
drag, startPoint x: 810, startPoint y: 278, endPoint x: 862, endPoint y: 309, distance: 61.0
click at [862, 309] on p "I will make a worksheet activity that is based on hir power points. I will prov…" at bounding box center [709, 262] width 315 height 107
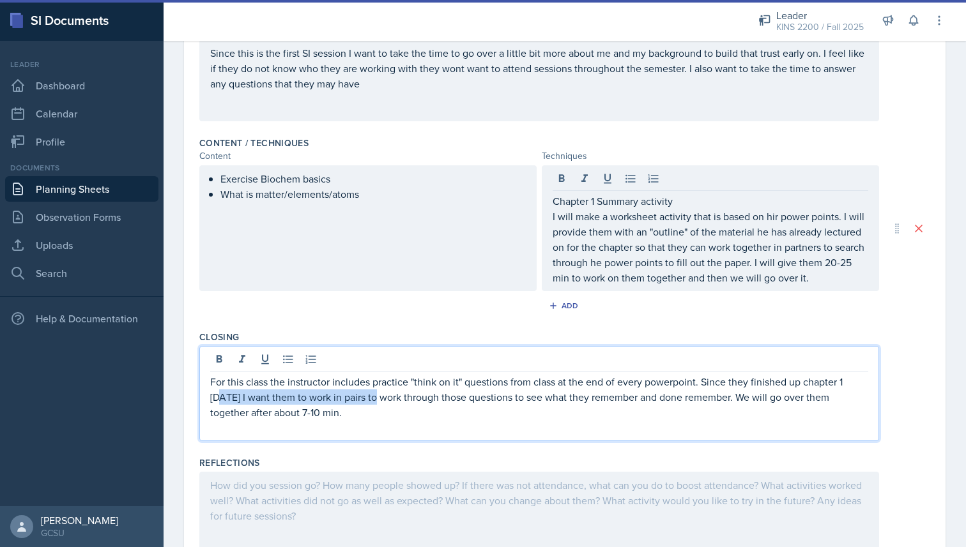
drag, startPoint x: 377, startPoint y: 399, endPoint x: 220, endPoint y: 390, distance: 158.0
click at [220, 390] on div "For this class the instructor includes practice "think on it" questions from cl…" at bounding box center [539, 404] width 658 height 61
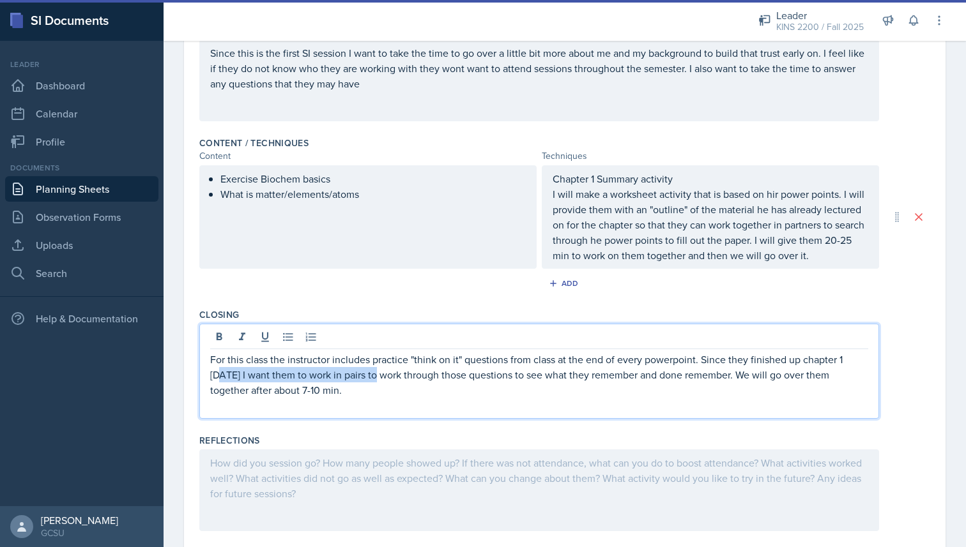
scroll to position [328, 0]
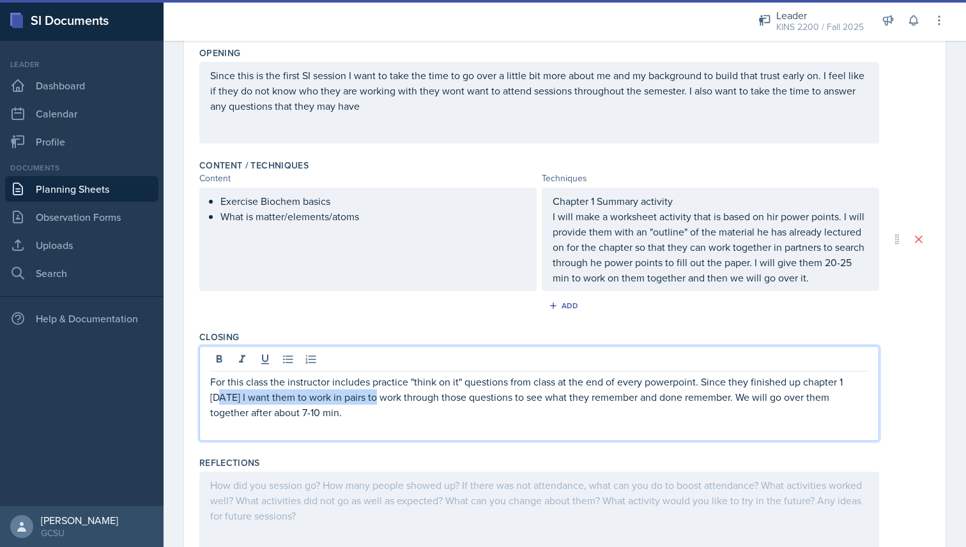
drag, startPoint x: 381, startPoint y: 420, endPoint x: 209, endPoint y: 379, distance: 176.4
click at [209, 379] on div "For this class the instructor includes practice "think on it" questions from cl…" at bounding box center [538, 393] width 679 height 95
copy p "For this class the instructor includes practice "think on it" questions from cl…"
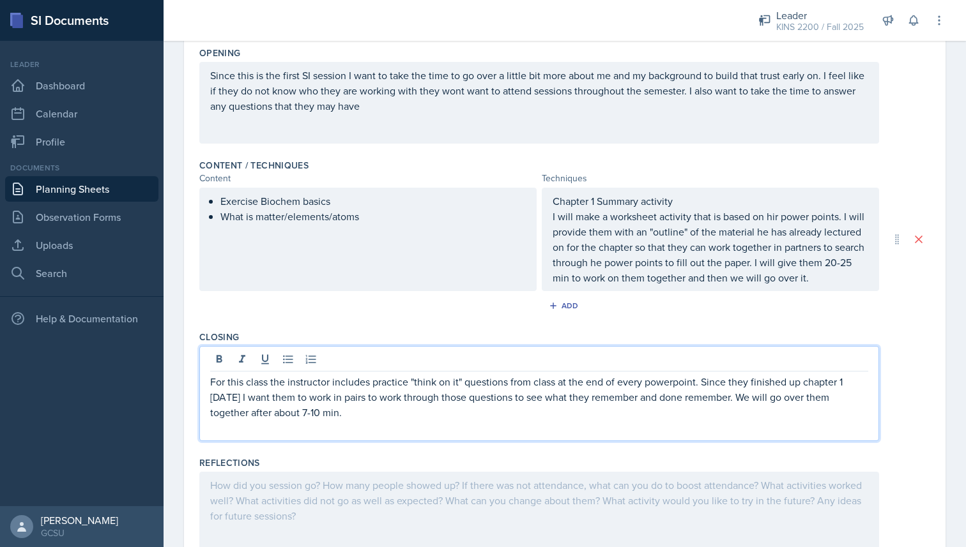
click at [817, 276] on p "I will make a worksheet activity that is based on hir power points. I will prov…" at bounding box center [709, 247] width 315 height 77
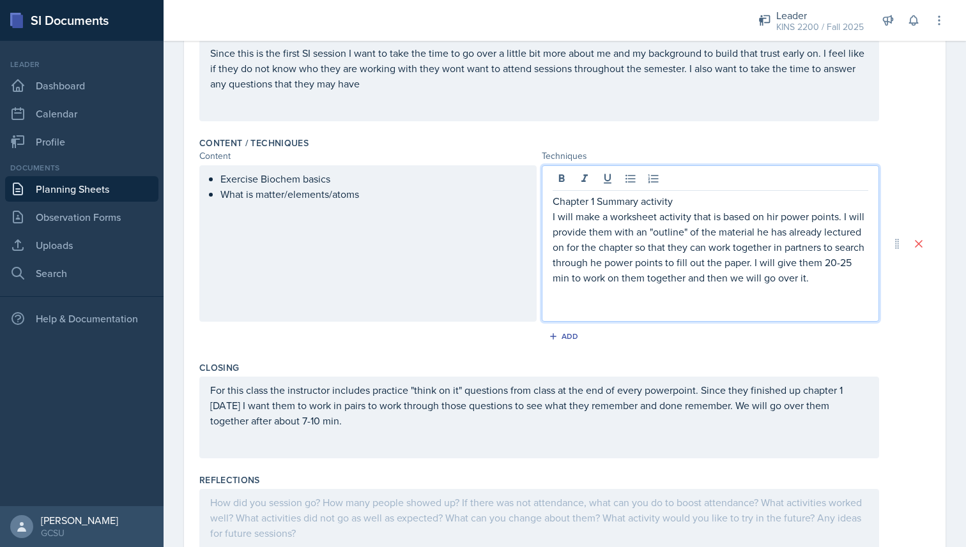
click at [553, 202] on p "Chapter 1 Summary activity" at bounding box center [709, 201] width 315 height 15
click at [838, 280] on p "I will make a worksheet activity that is based on hir power points. I will prov…" at bounding box center [709, 247] width 315 height 77
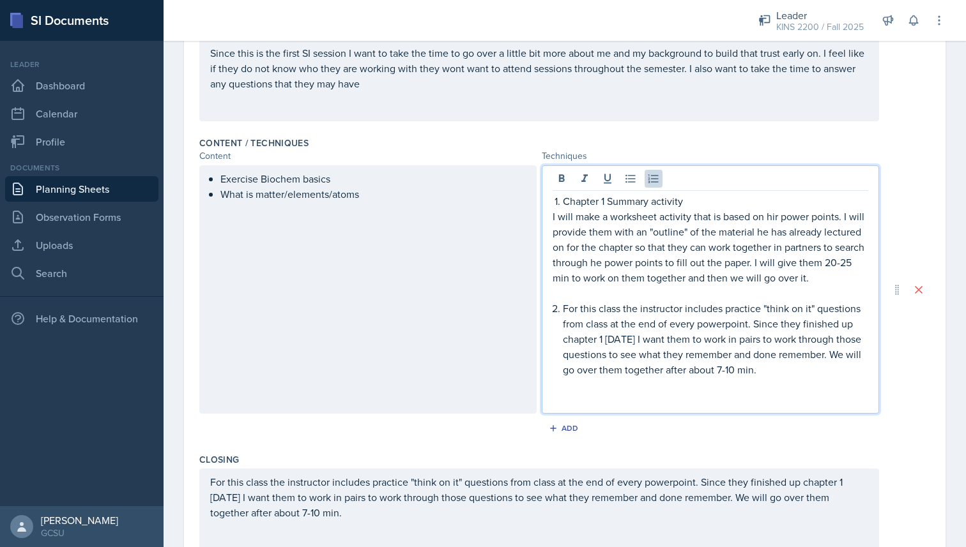
click at [563, 306] on li "For this class the instructor includes practice "think on it" questions from cl…" at bounding box center [715, 339] width 305 height 77
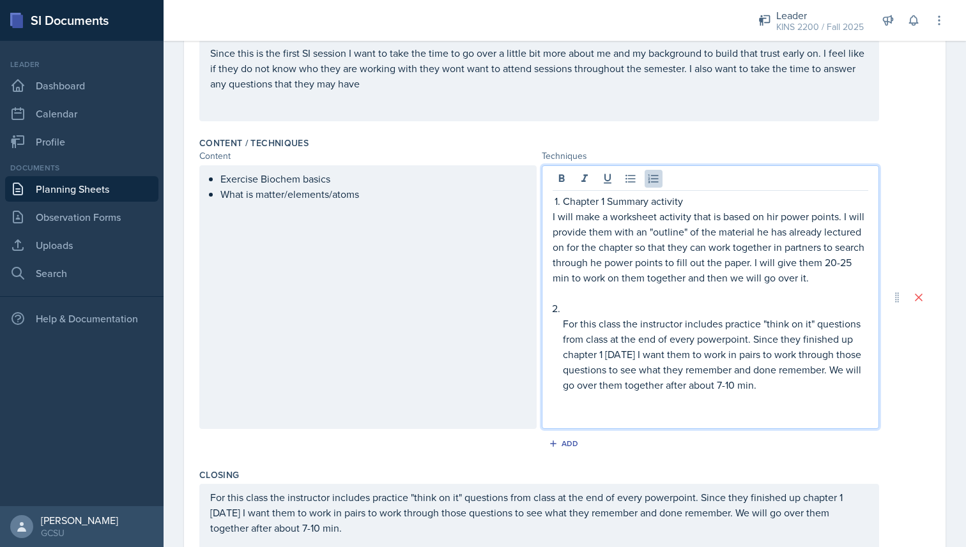
click at [568, 309] on p at bounding box center [715, 308] width 305 height 15
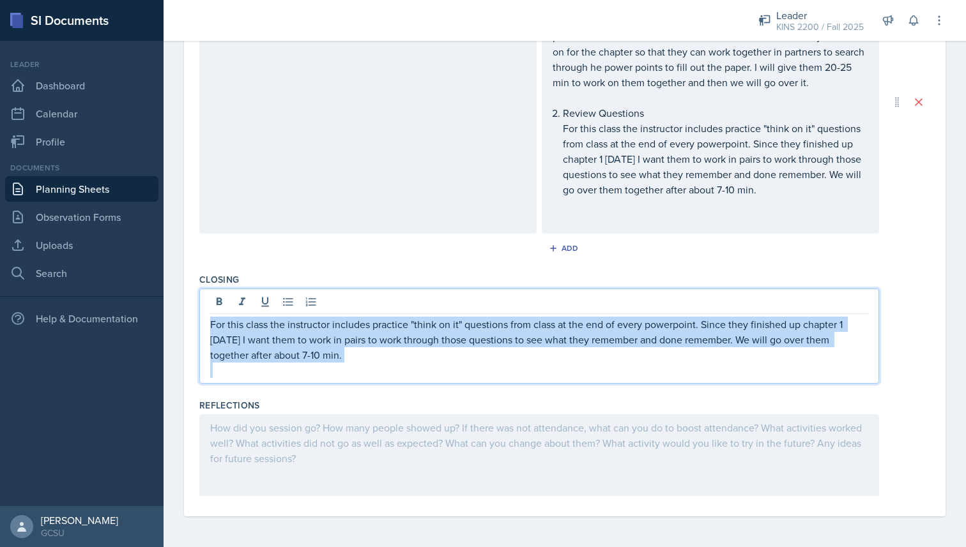
drag, startPoint x: 362, startPoint y: 365, endPoint x: 209, endPoint y: 318, distance: 159.6
click at [210, 318] on div "For this class the instructor includes practice "think on it" questions from cl…" at bounding box center [539, 347] width 658 height 61
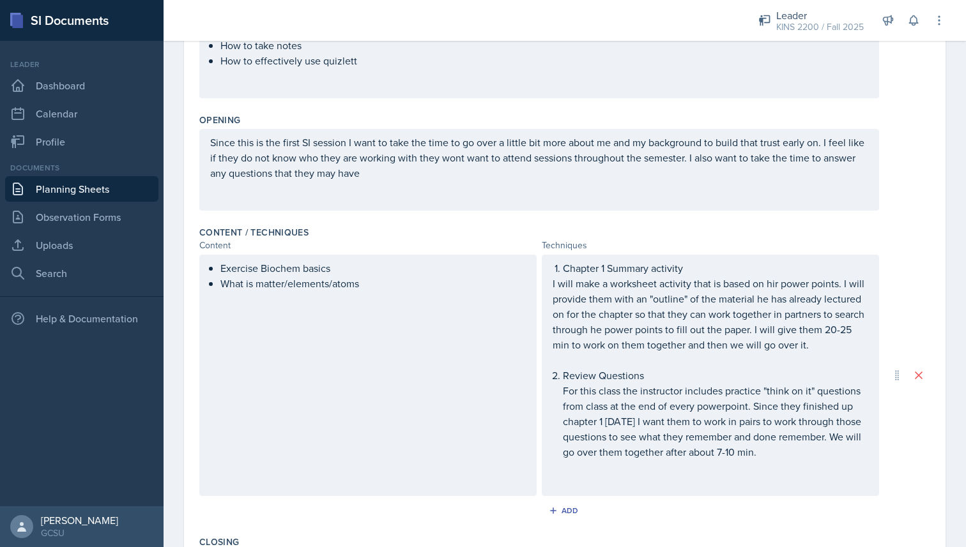
scroll to position [0, 0]
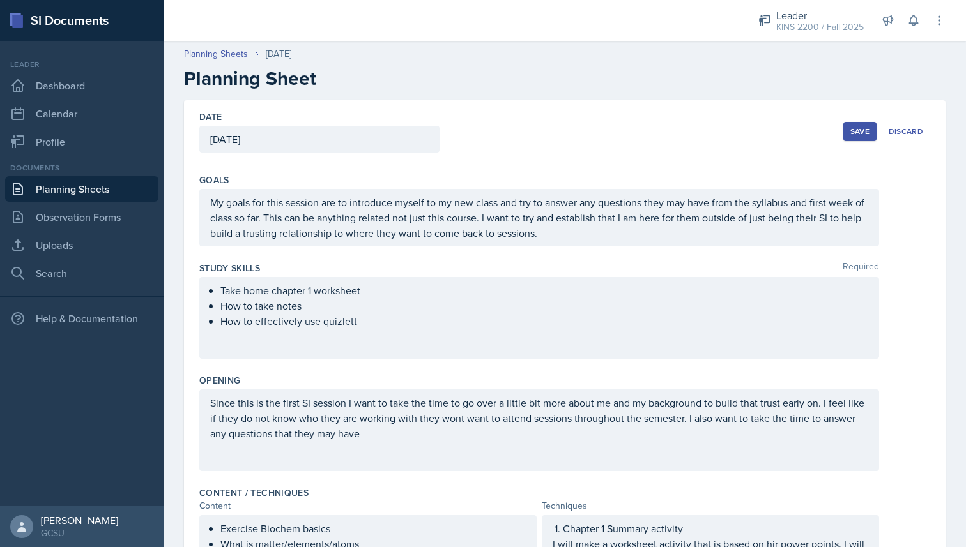
click at [847, 134] on button "Save" at bounding box center [859, 131] width 33 height 19
